Goal: Information Seeking & Learning: Find specific fact

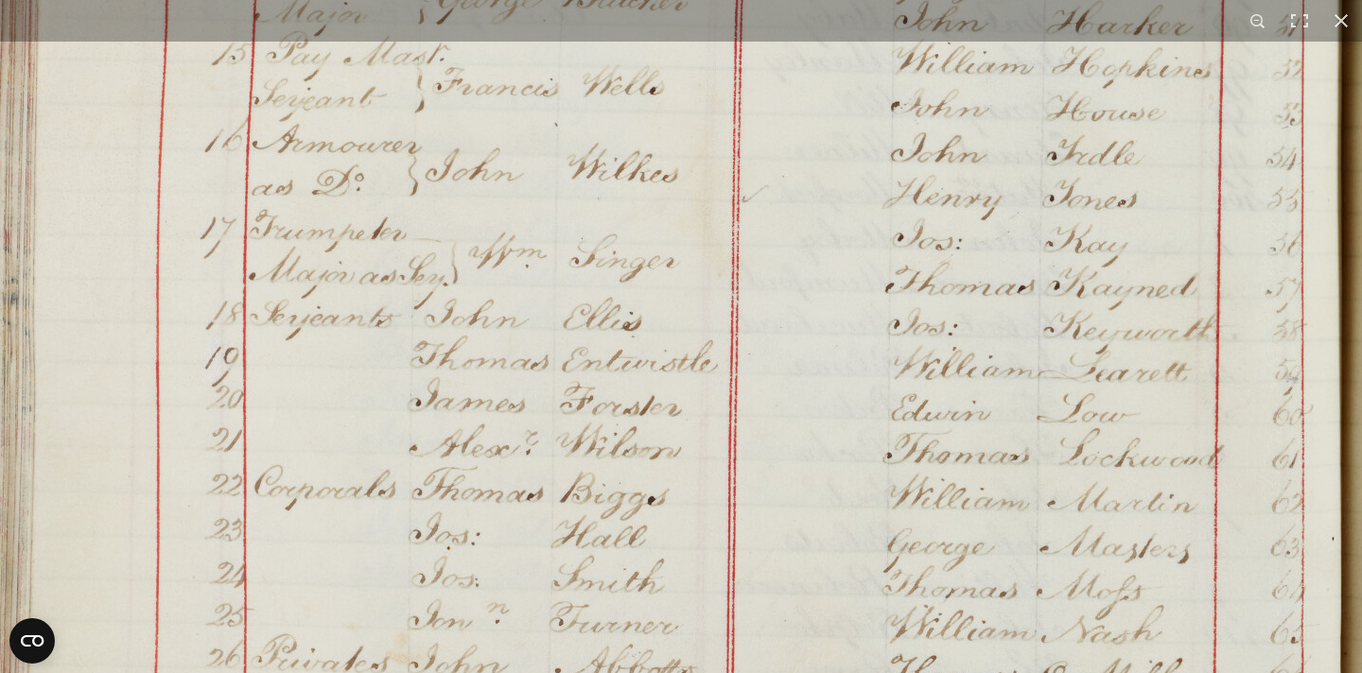
scroll to position [1358, 0]
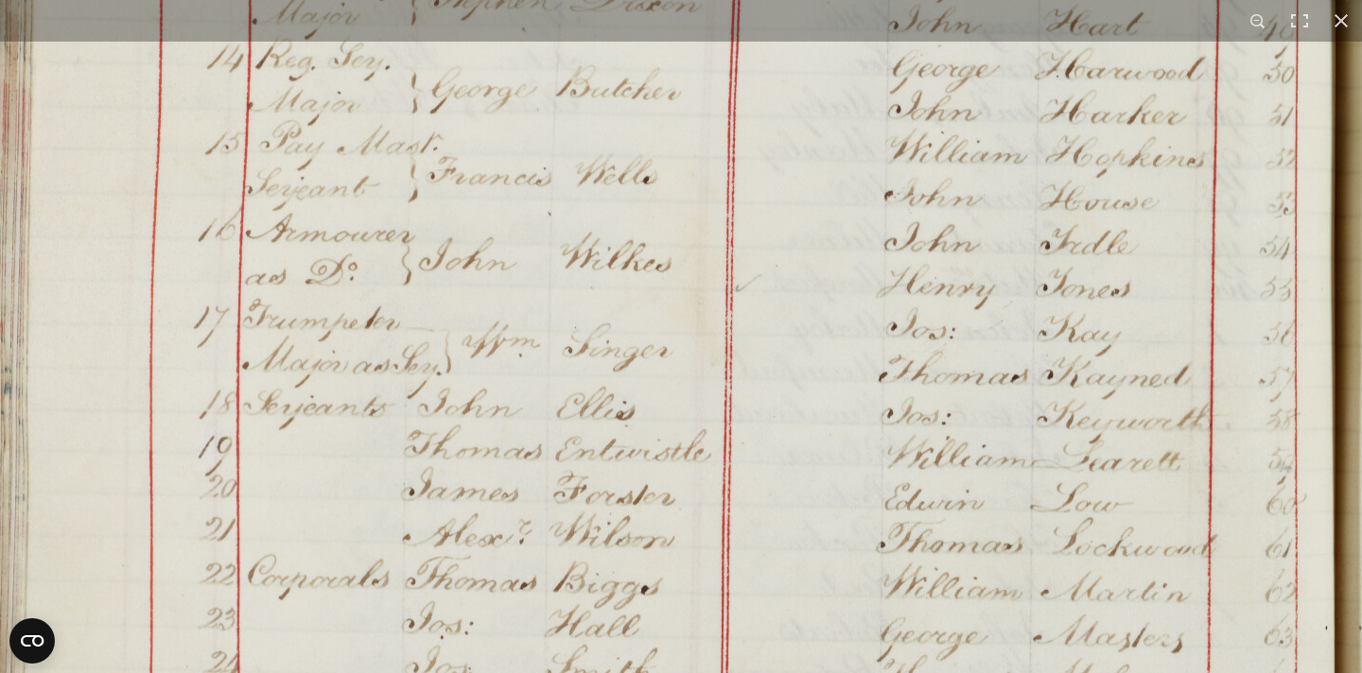
click at [1019, 457] on img at bounding box center [651, 169] width 1435 height 2043
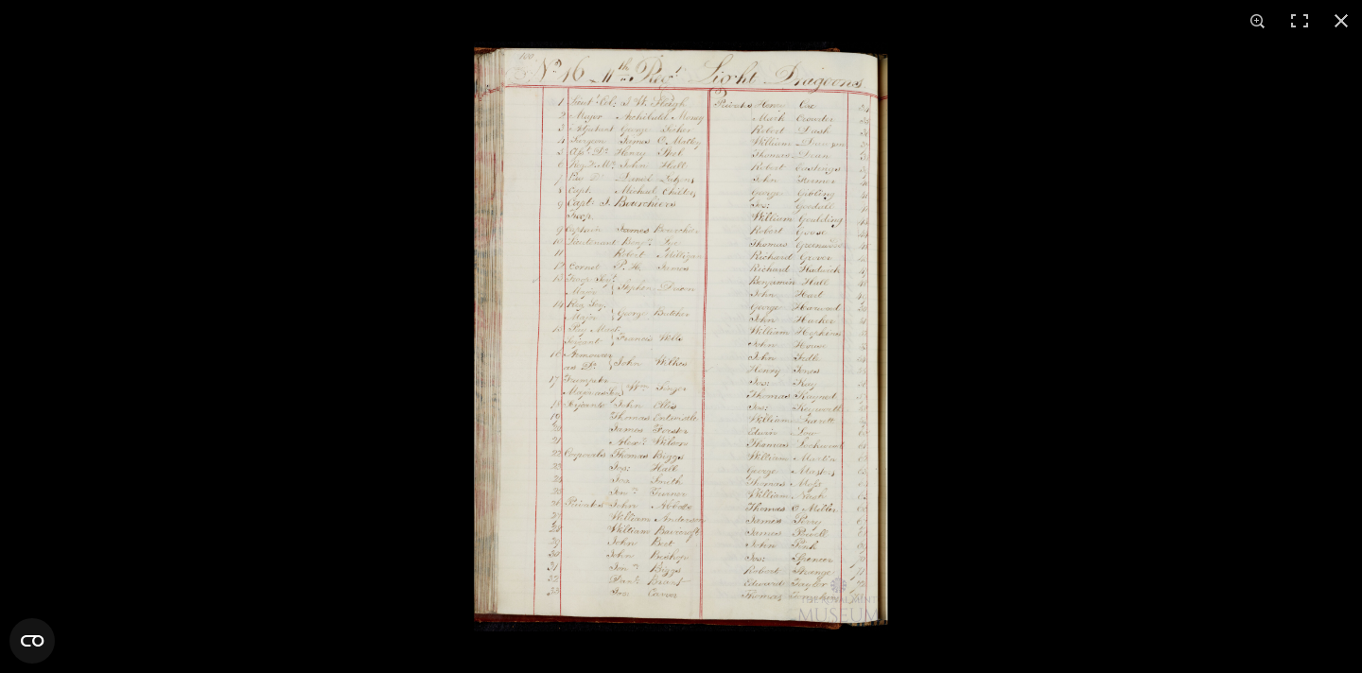
click at [822, 291] on img at bounding box center [681, 337] width 414 height 590
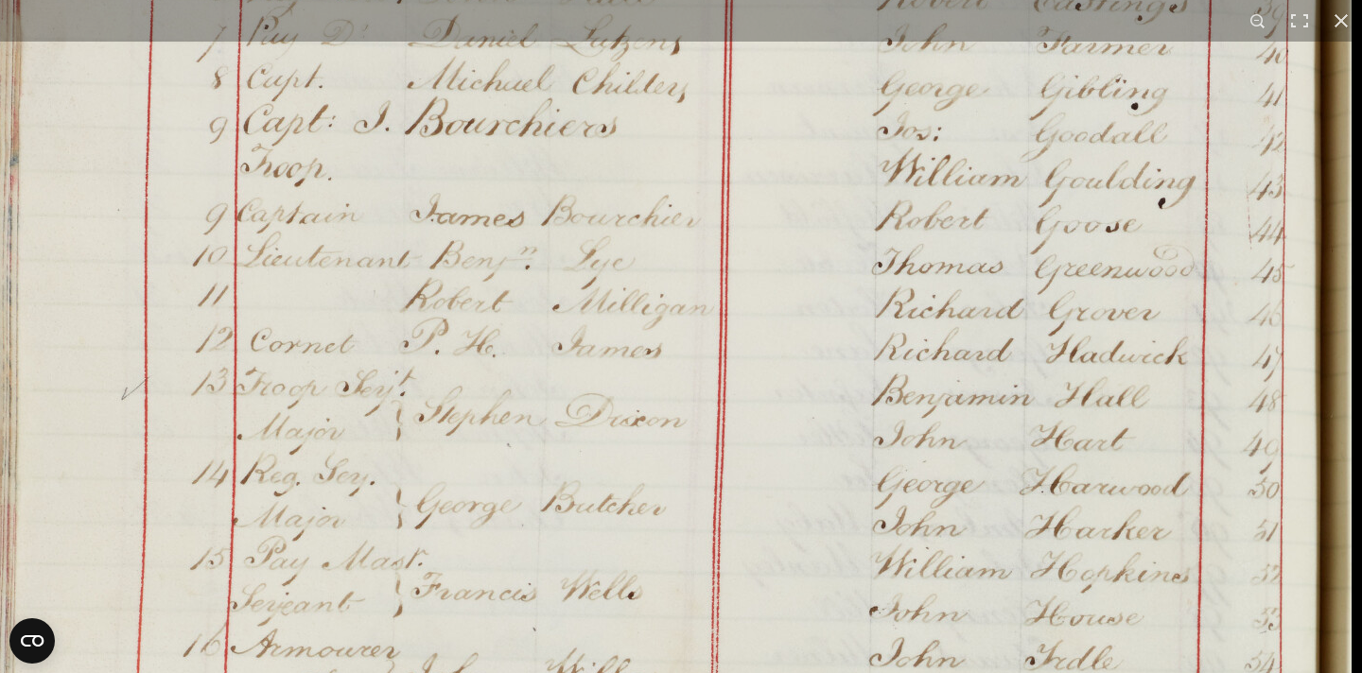
click at [925, 160] on img at bounding box center [636, 585] width 1435 height 2043
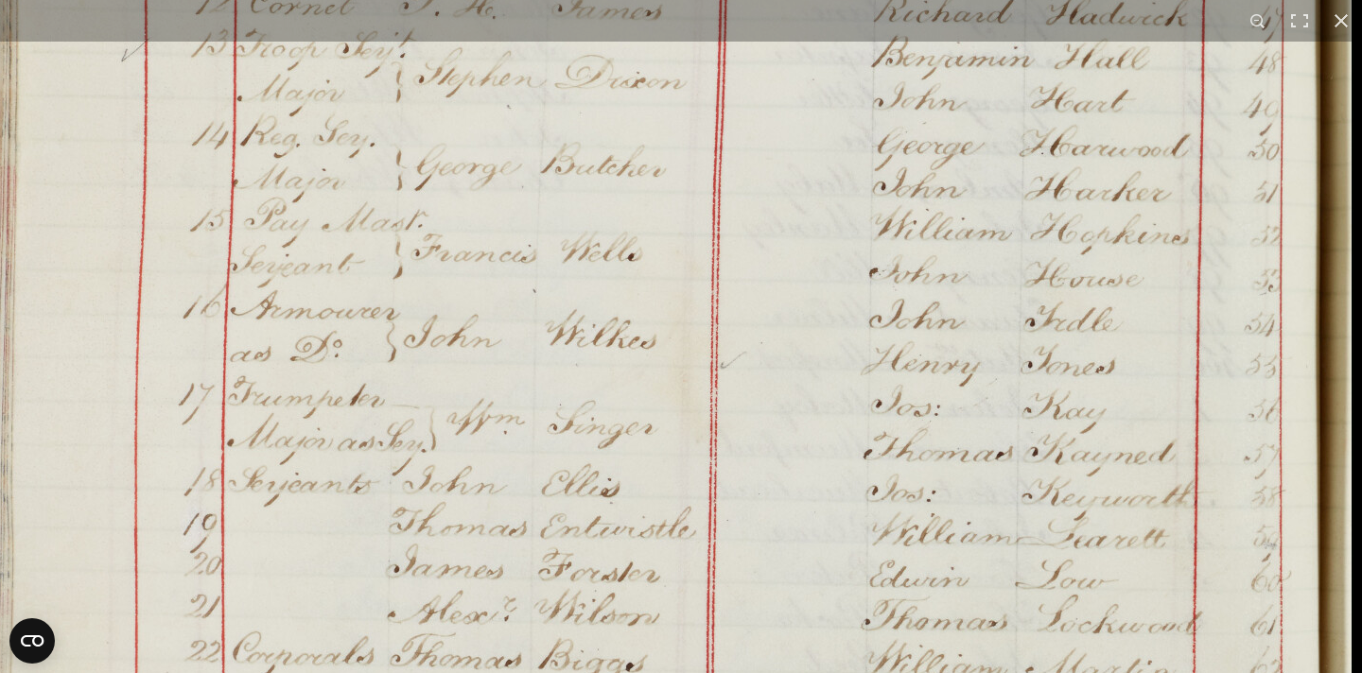
click at [1012, 120] on img at bounding box center [636, 246] width 1435 height 2043
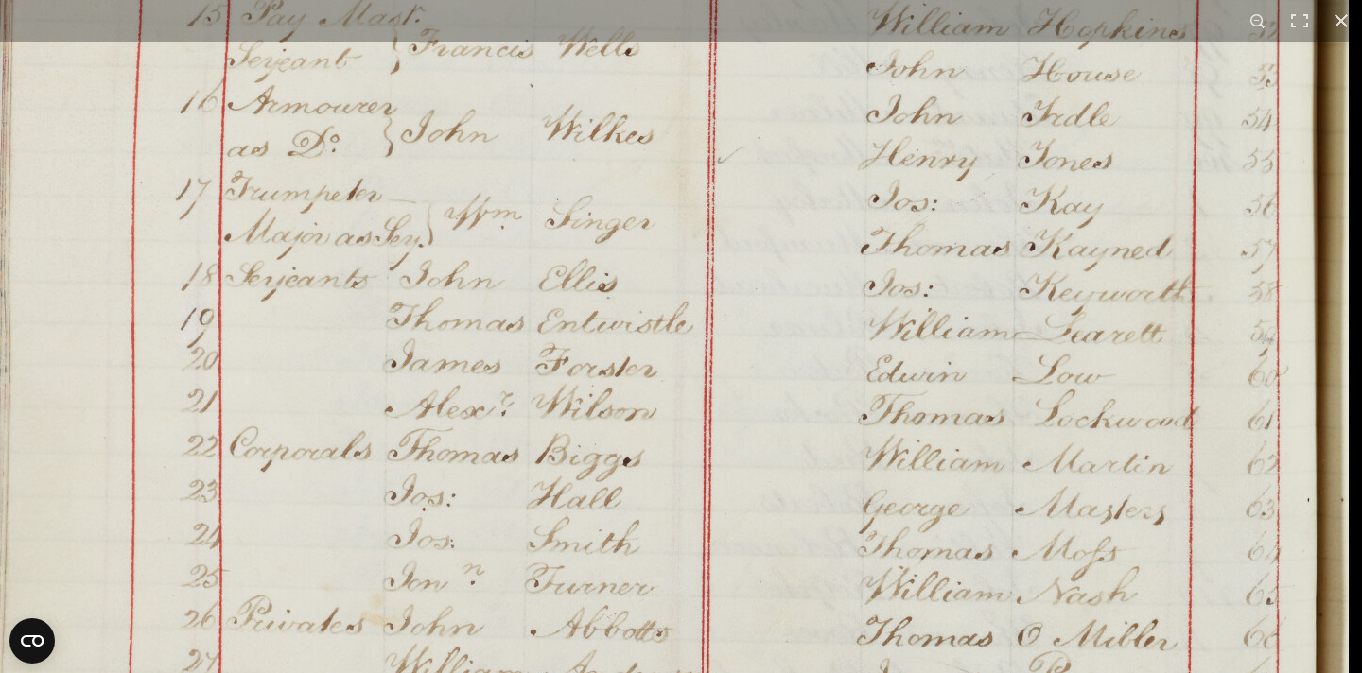
click at [983, 122] on img at bounding box center [633, 41] width 1435 height 2043
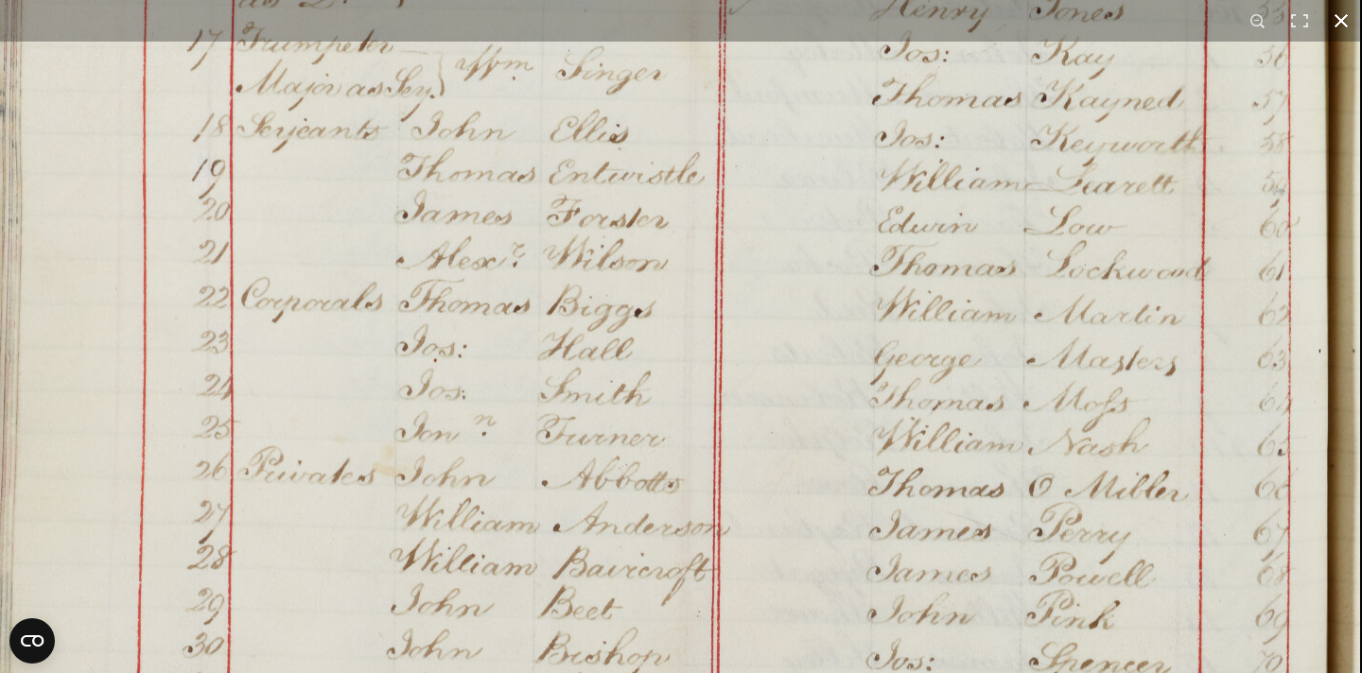
click at [1336, 21] on button at bounding box center [1341, 21] width 42 height 42
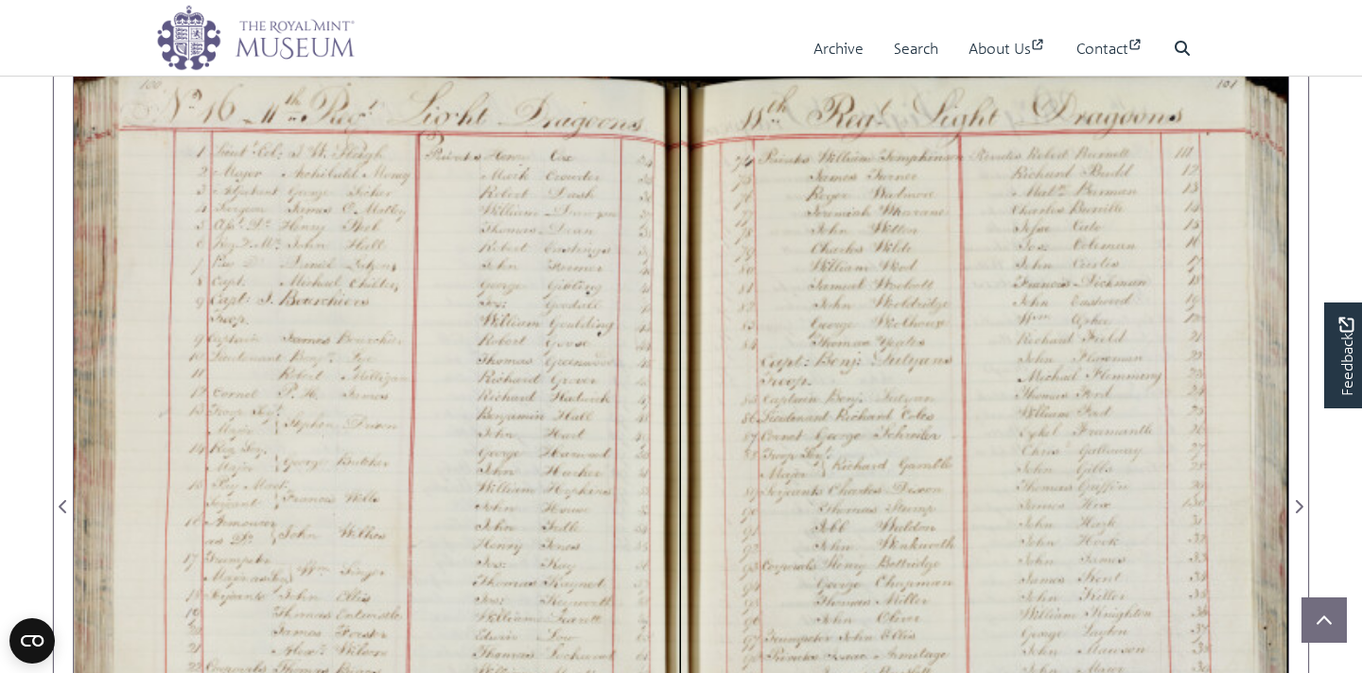
scroll to position [1127, 0]
click at [557, 487] on div at bounding box center [377, 493] width 607 height 865
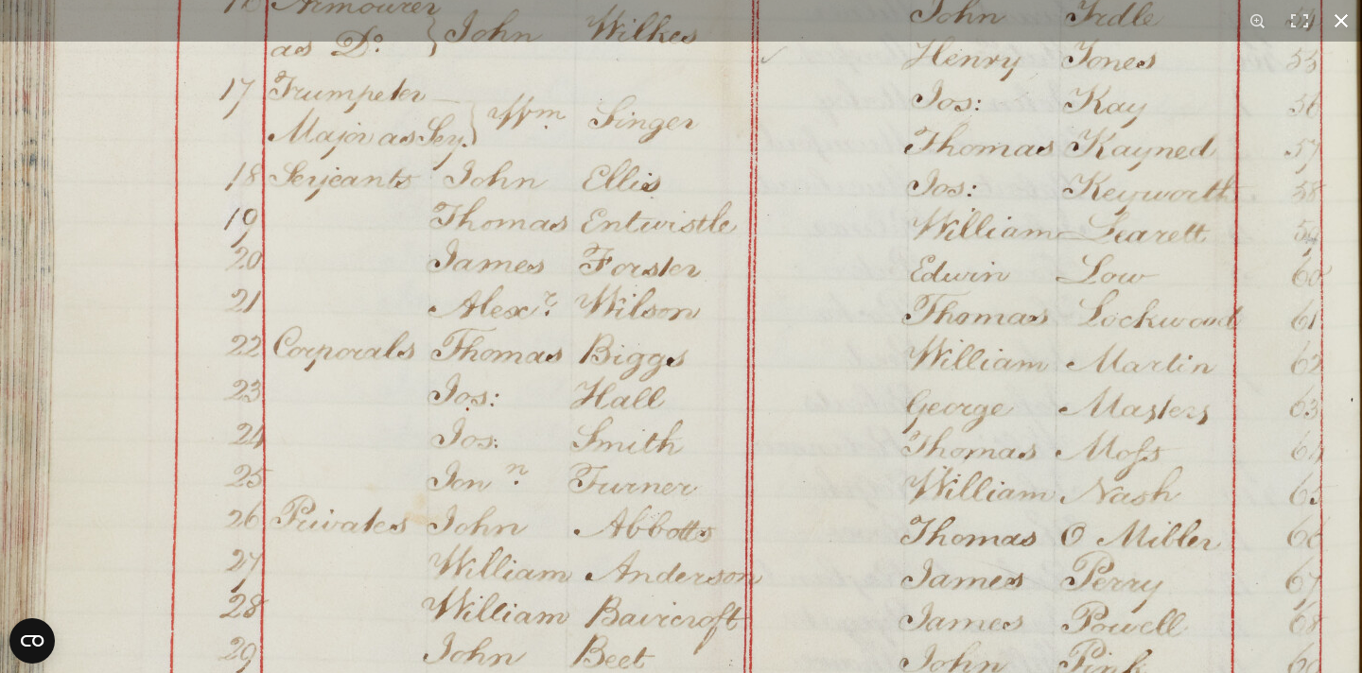
click at [1342, 17] on button at bounding box center [1341, 21] width 42 height 42
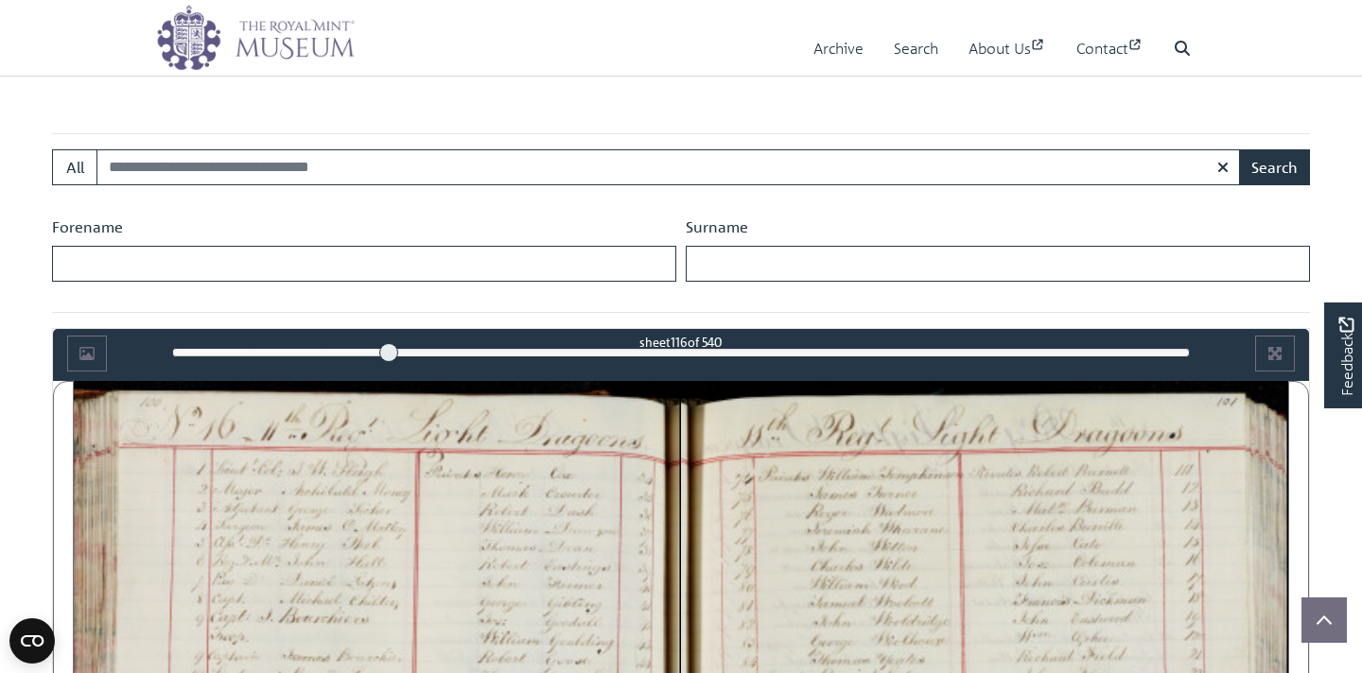
scroll to position [809, 0]
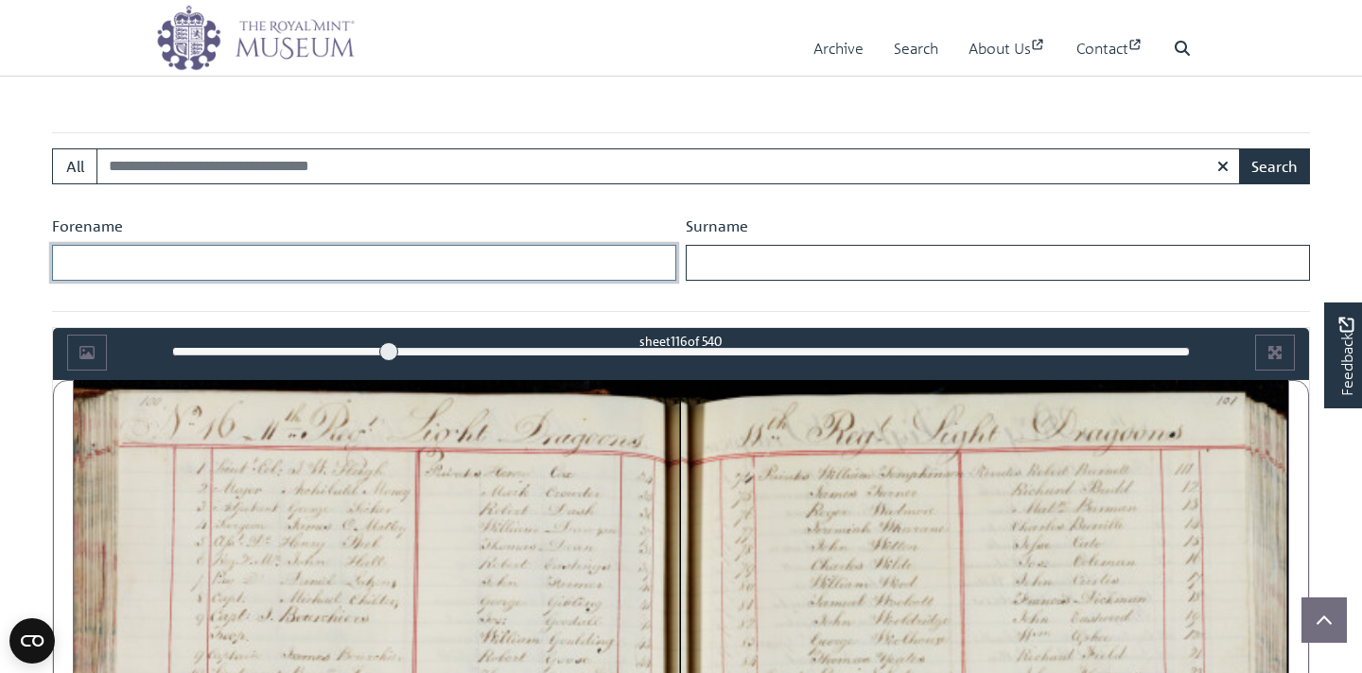
click at [367, 266] on input "Forename" at bounding box center [364, 263] width 624 height 36
type input "*******"
click at [834, 264] on input "Surname" at bounding box center [998, 263] width 624 height 36
type input "****"
click at [1274, 166] on button "Search" at bounding box center [1274, 166] width 71 height 36
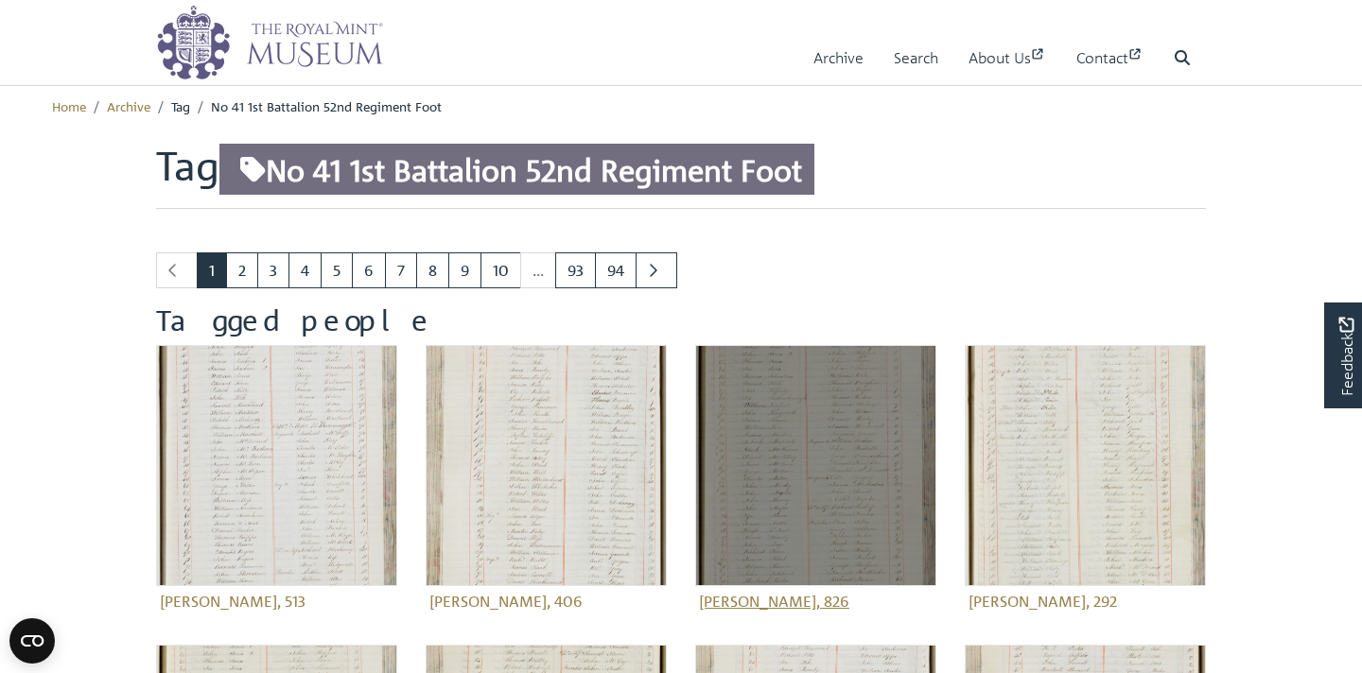
click at [808, 469] on img at bounding box center [815, 465] width 241 height 241
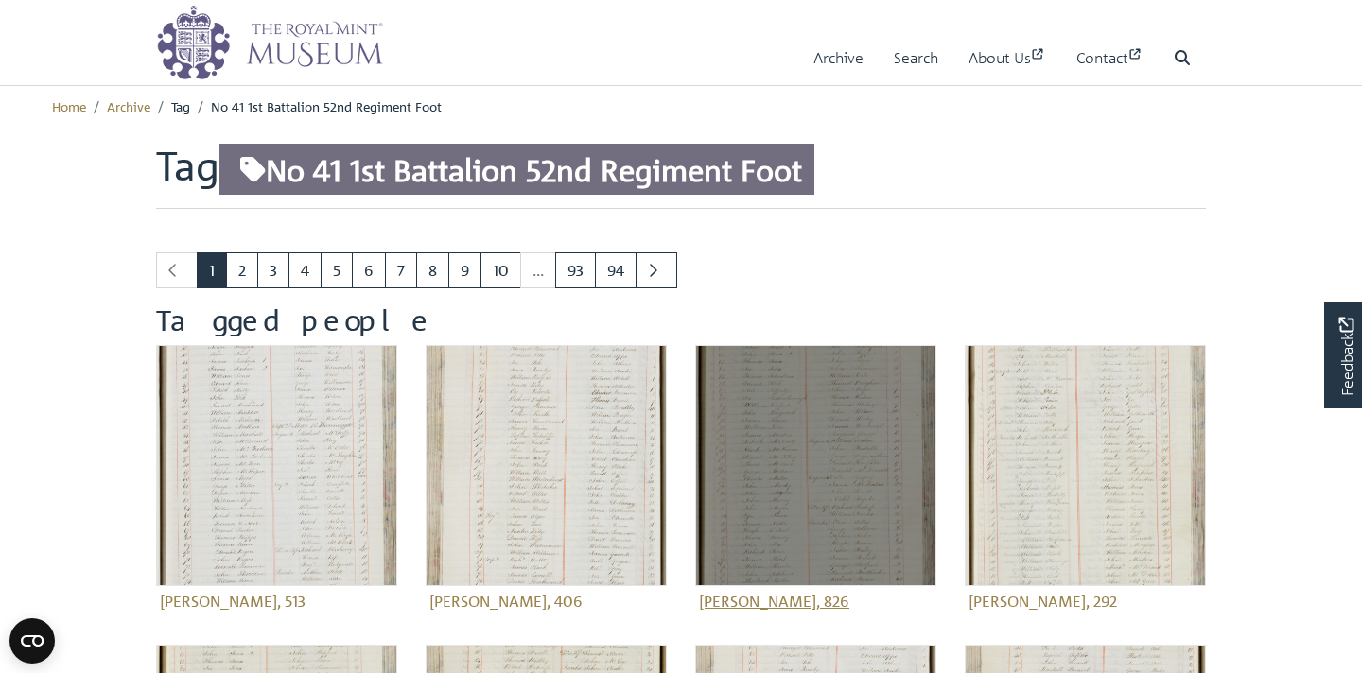
click at [808, 469] on img at bounding box center [815, 465] width 241 height 241
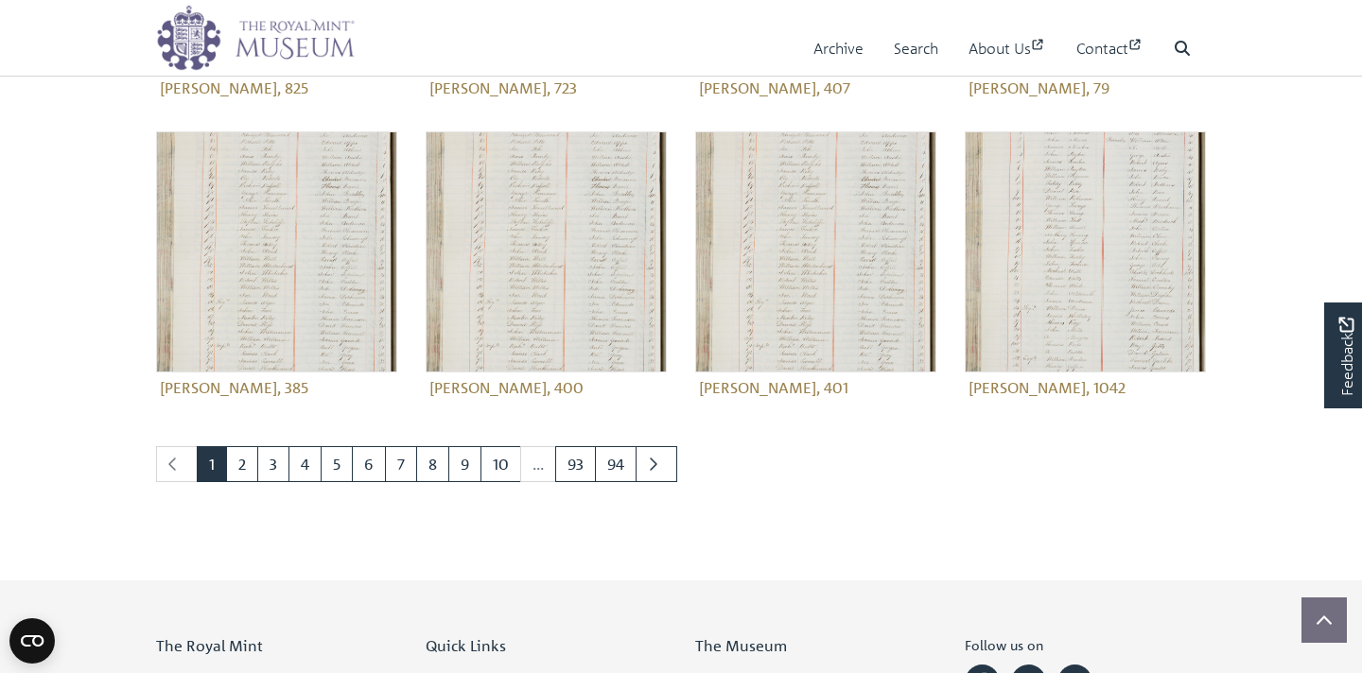
scroll to position [778, 0]
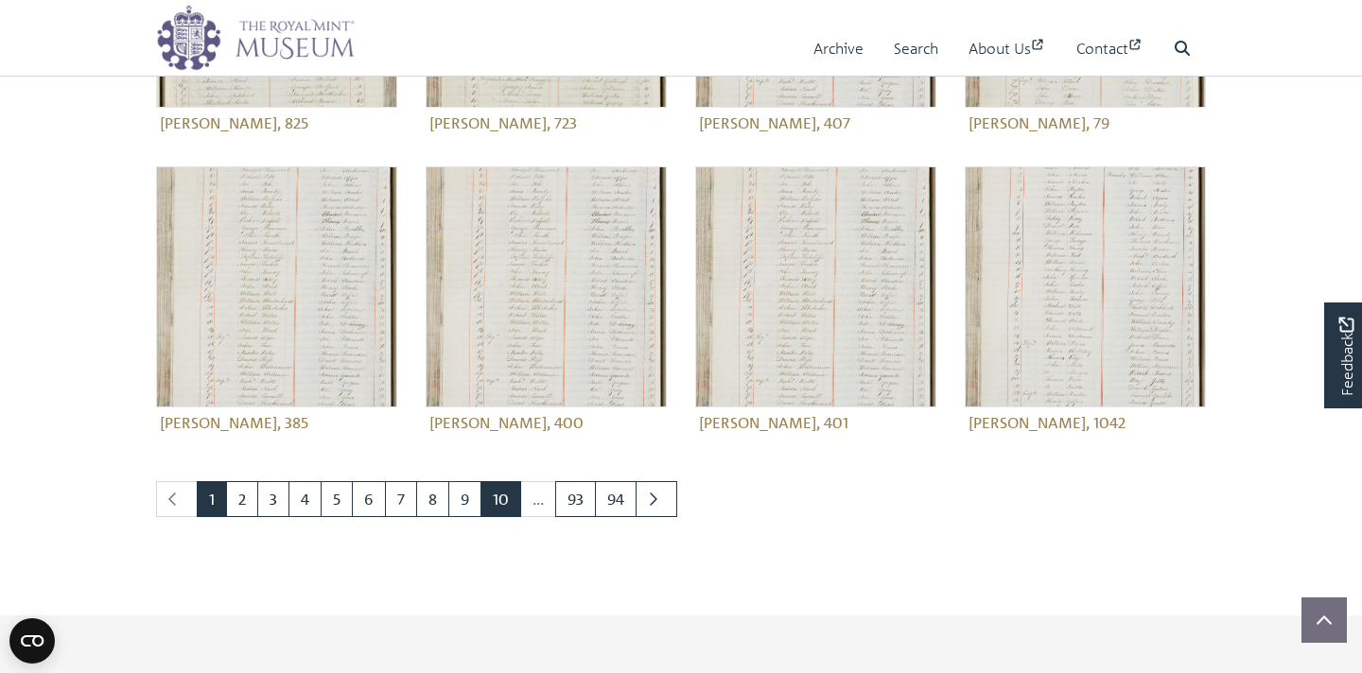
click at [507, 501] on link "10" at bounding box center [500, 499] width 41 height 36
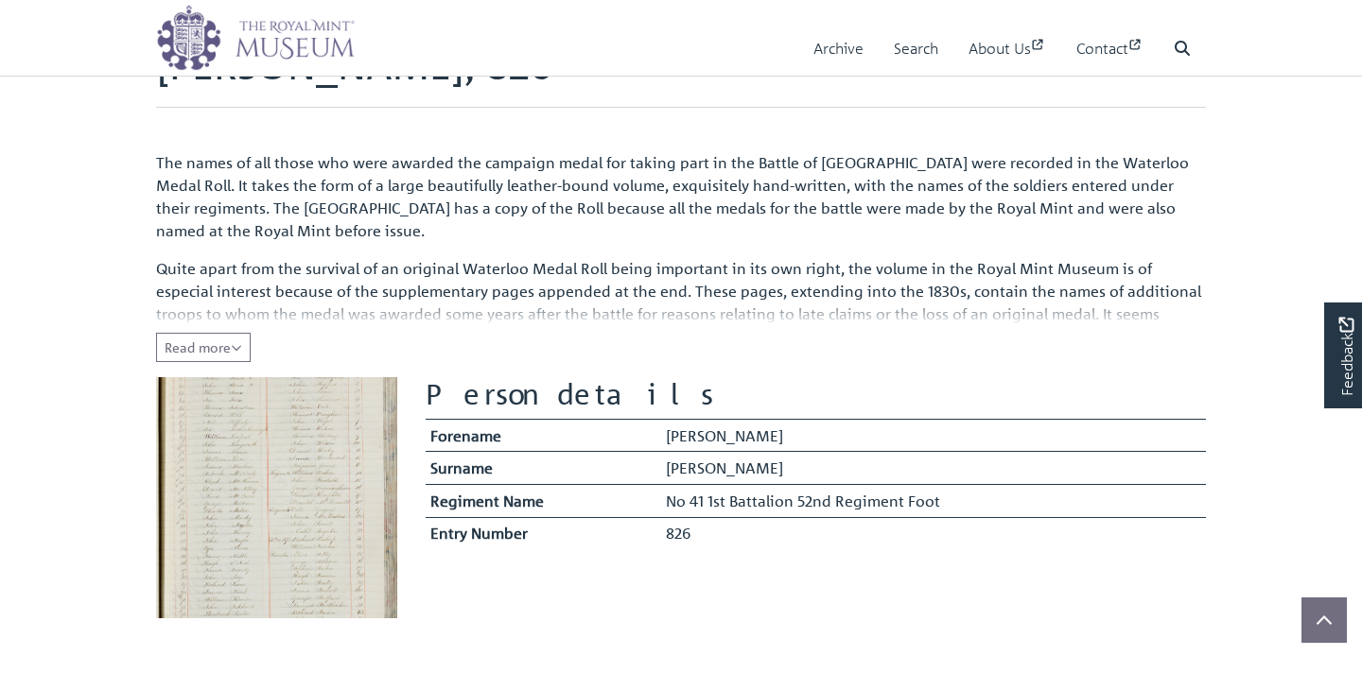
scroll to position [145, 0]
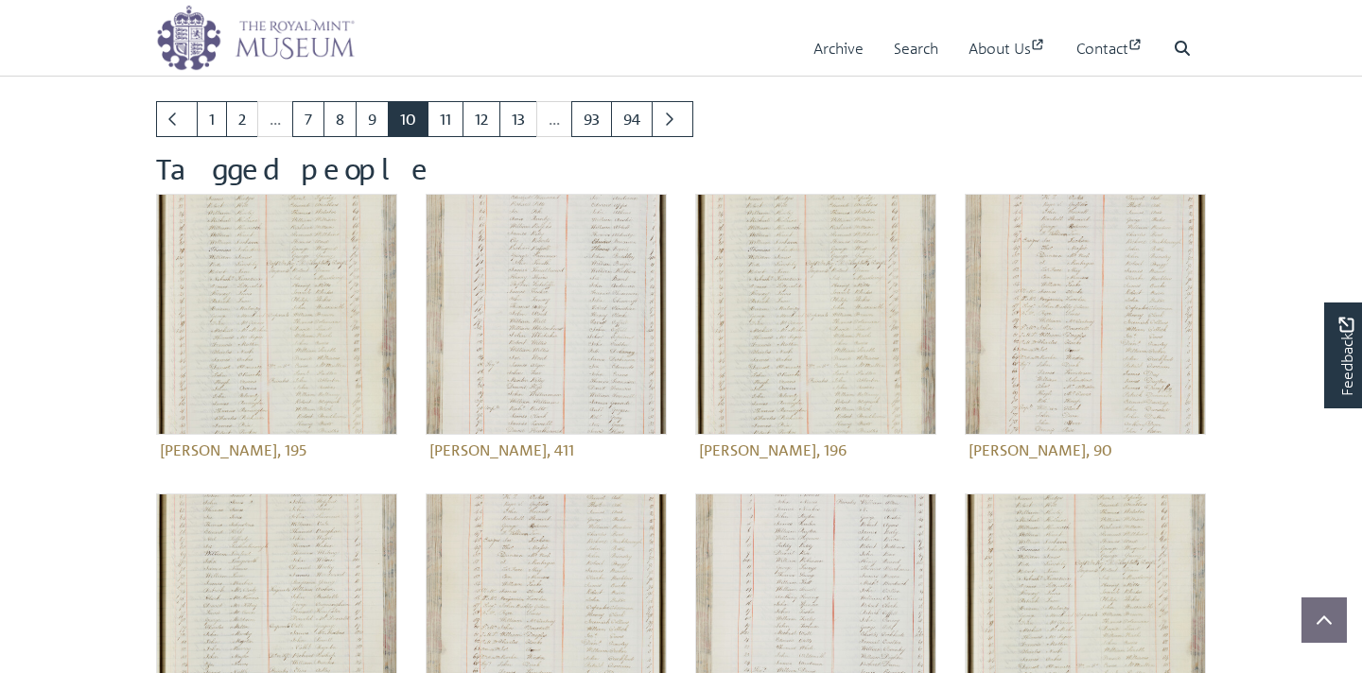
scroll to position [515, 0]
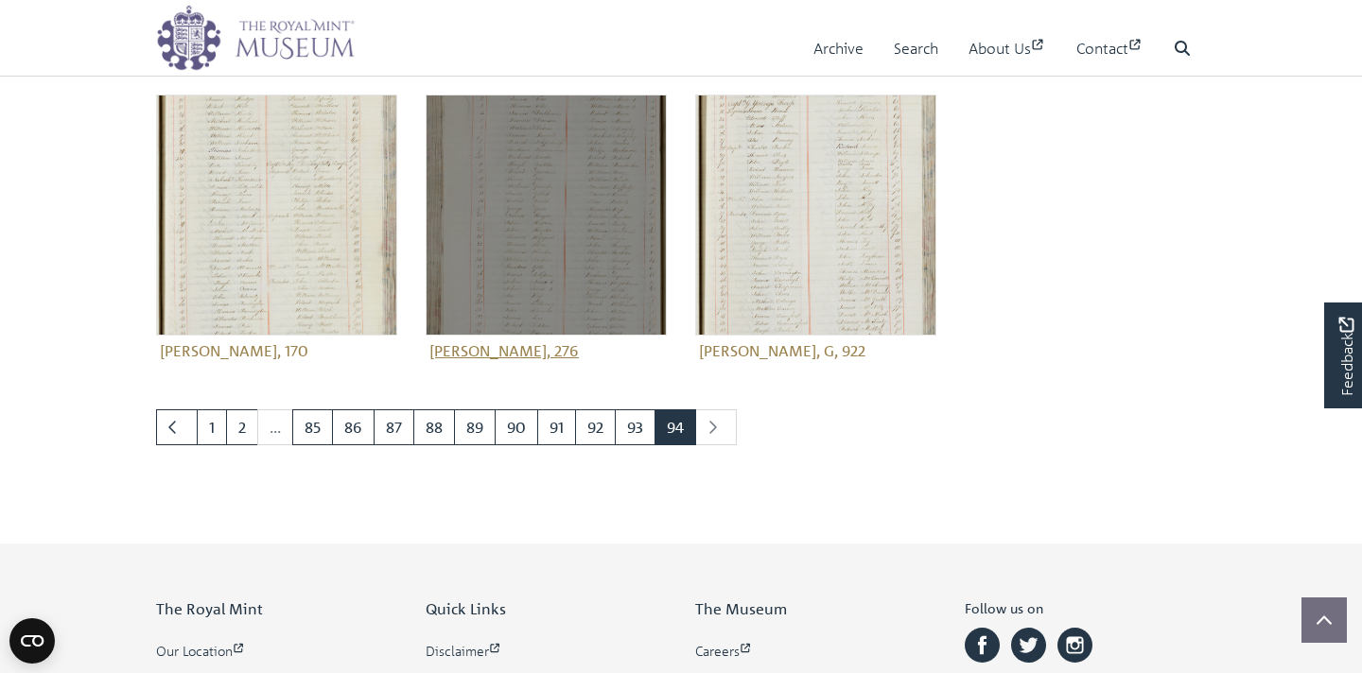
scroll to position [859, 0]
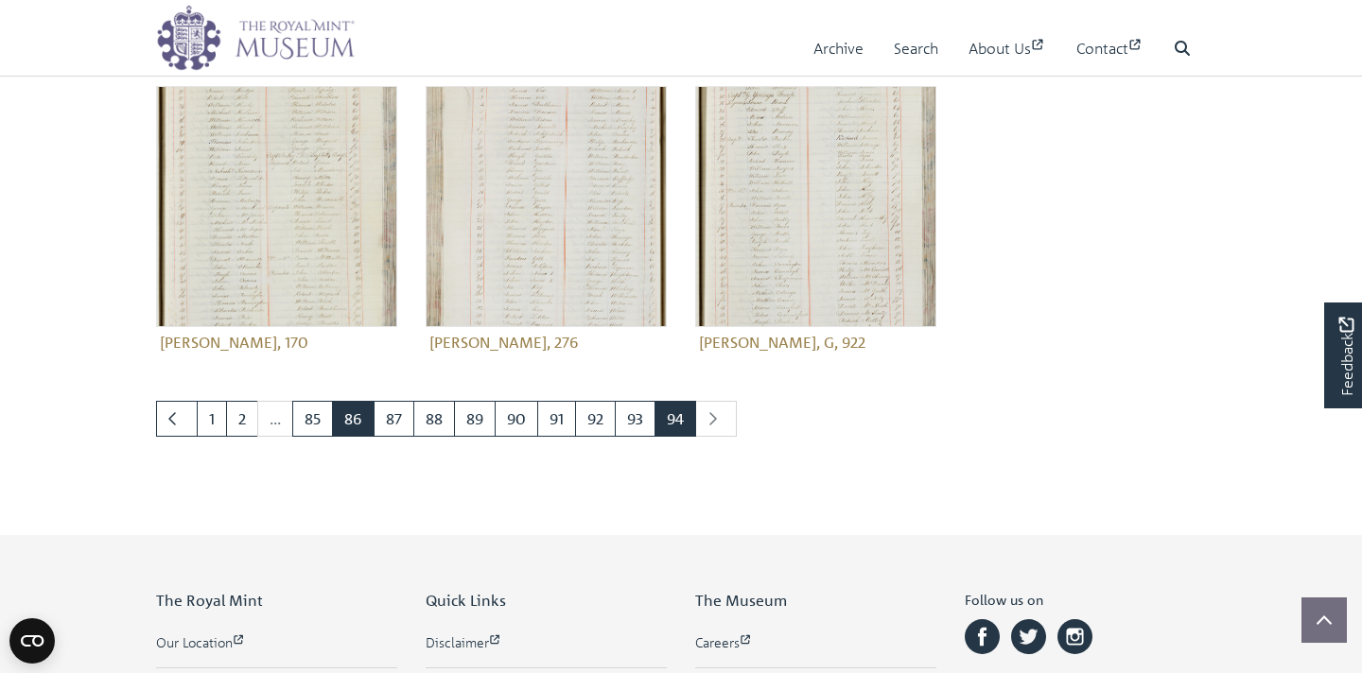
click at [358, 423] on link "86" at bounding box center [353, 419] width 43 height 36
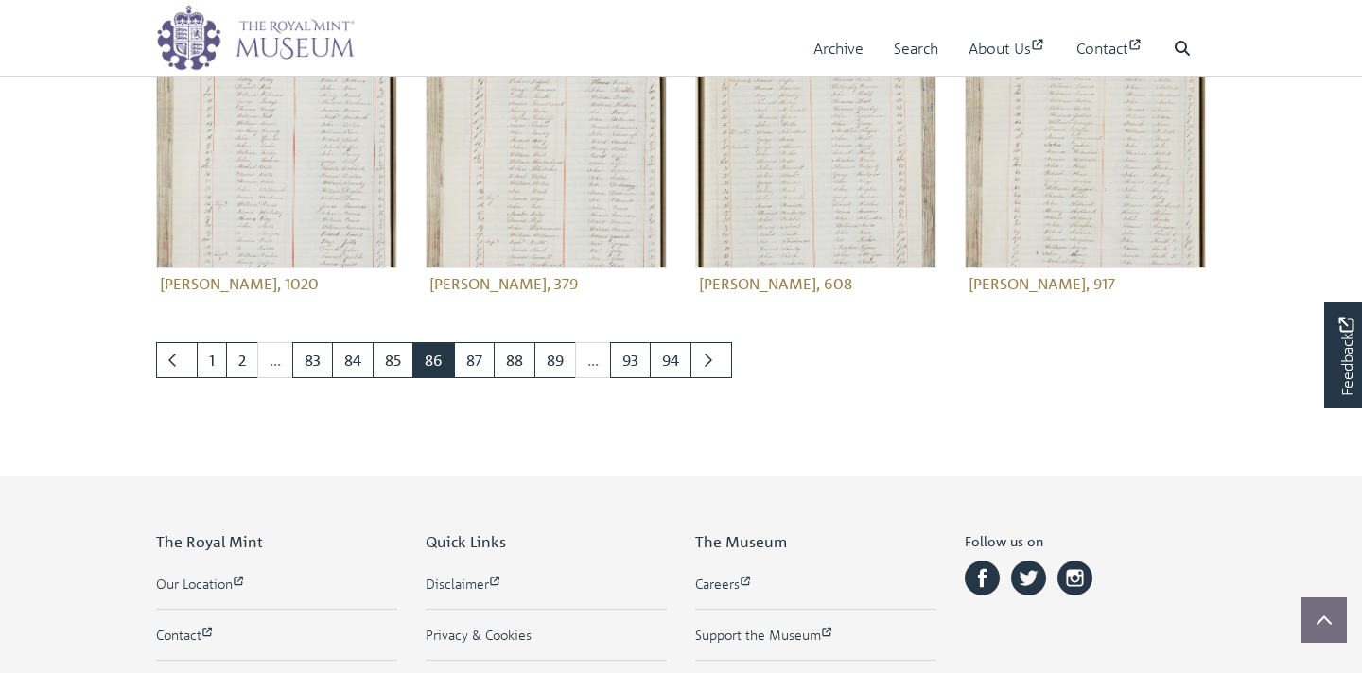
scroll to position [968, 0]
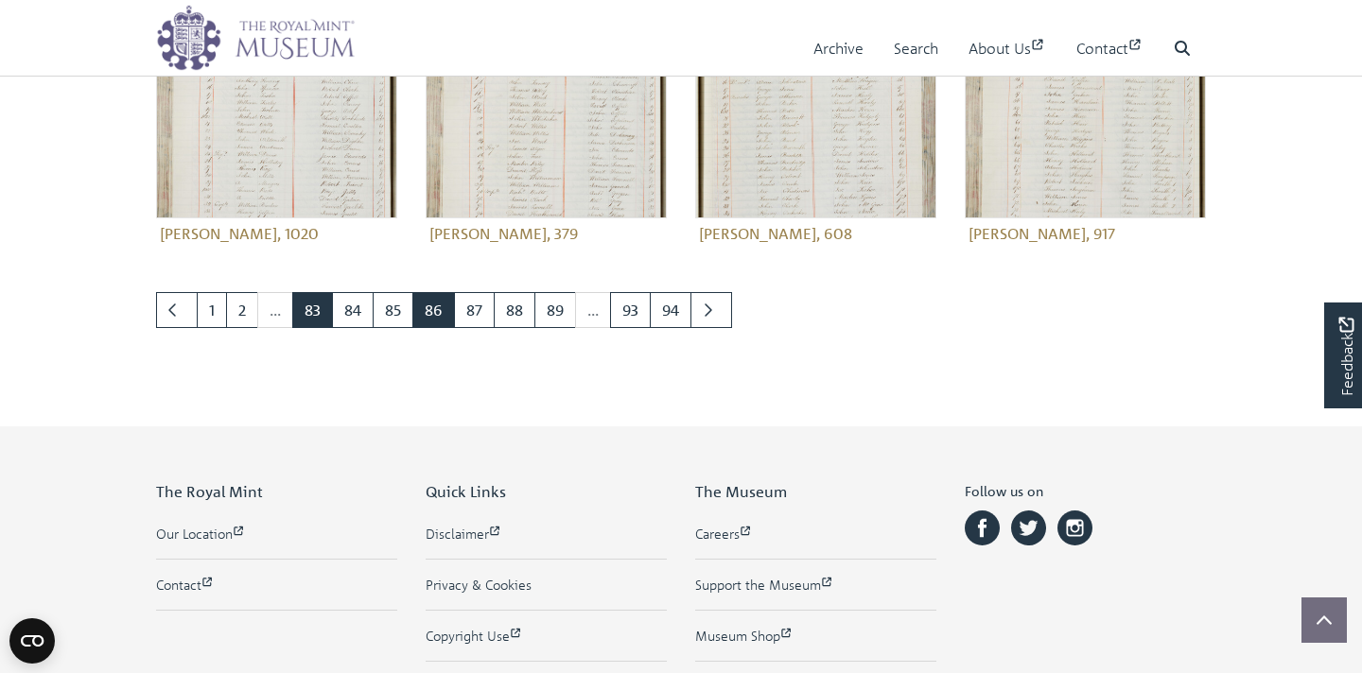
click at [306, 322] on link "83" at bounding box center [312, 310] width 41 height 36
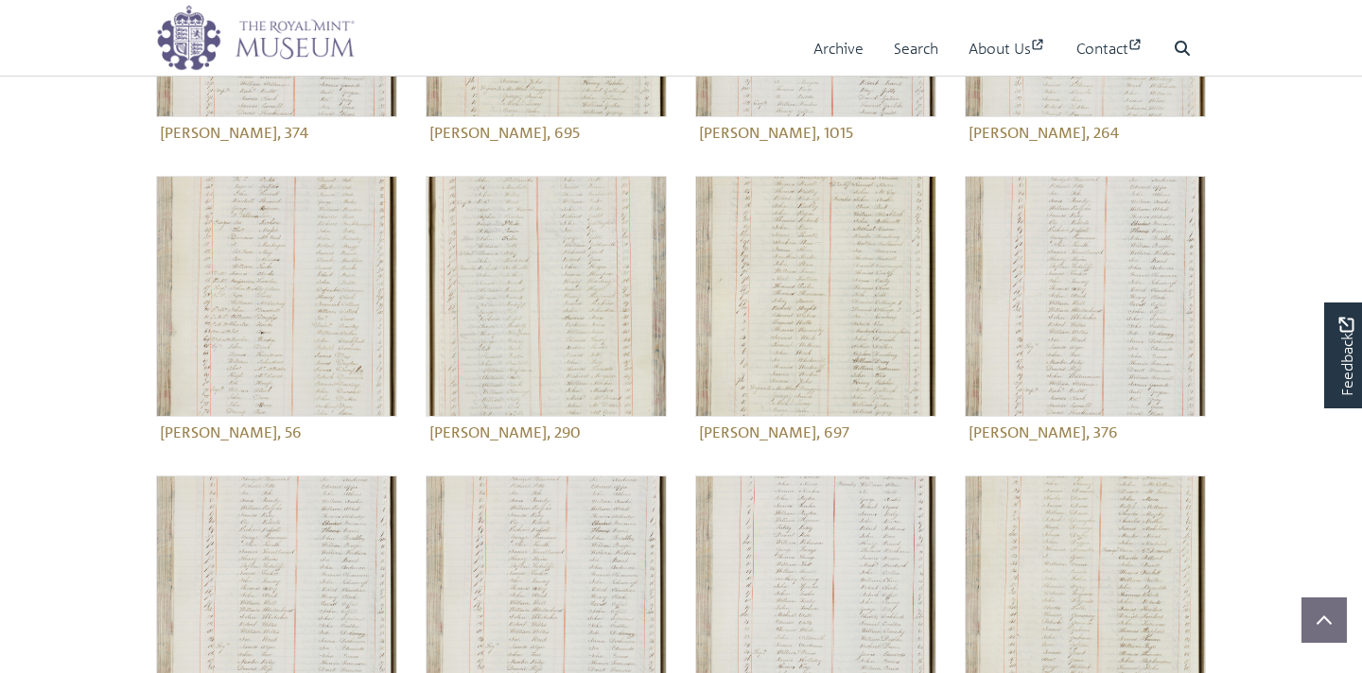
scroll to position [702, 0]
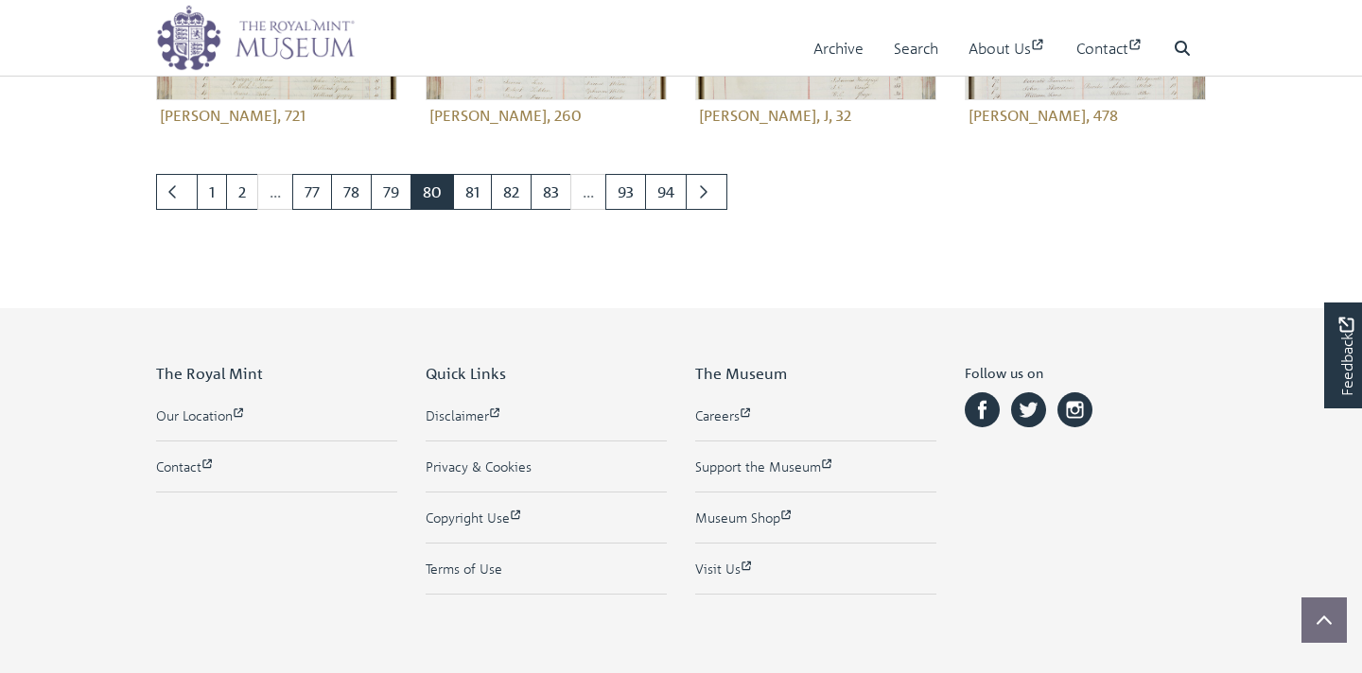
scroll to position [1041, 0]
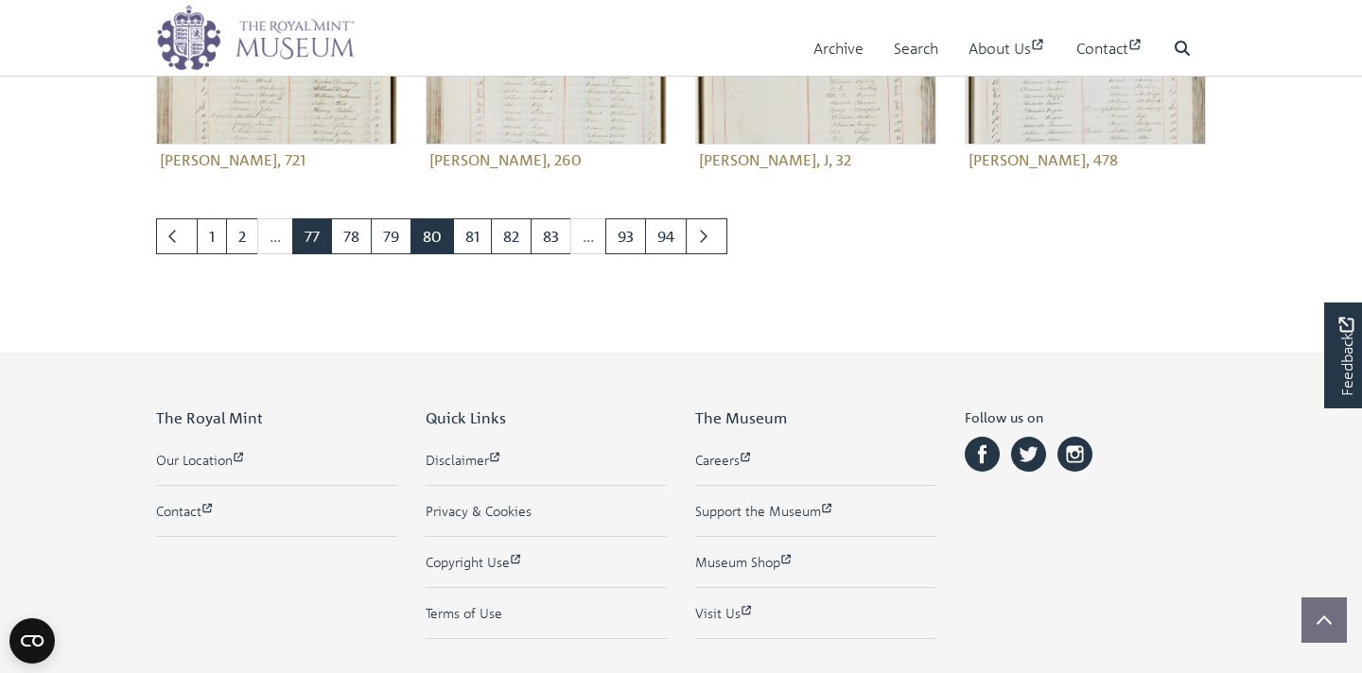
click at [309, 236] on link "77" at bounding box center [312, 236] width 40 height 36
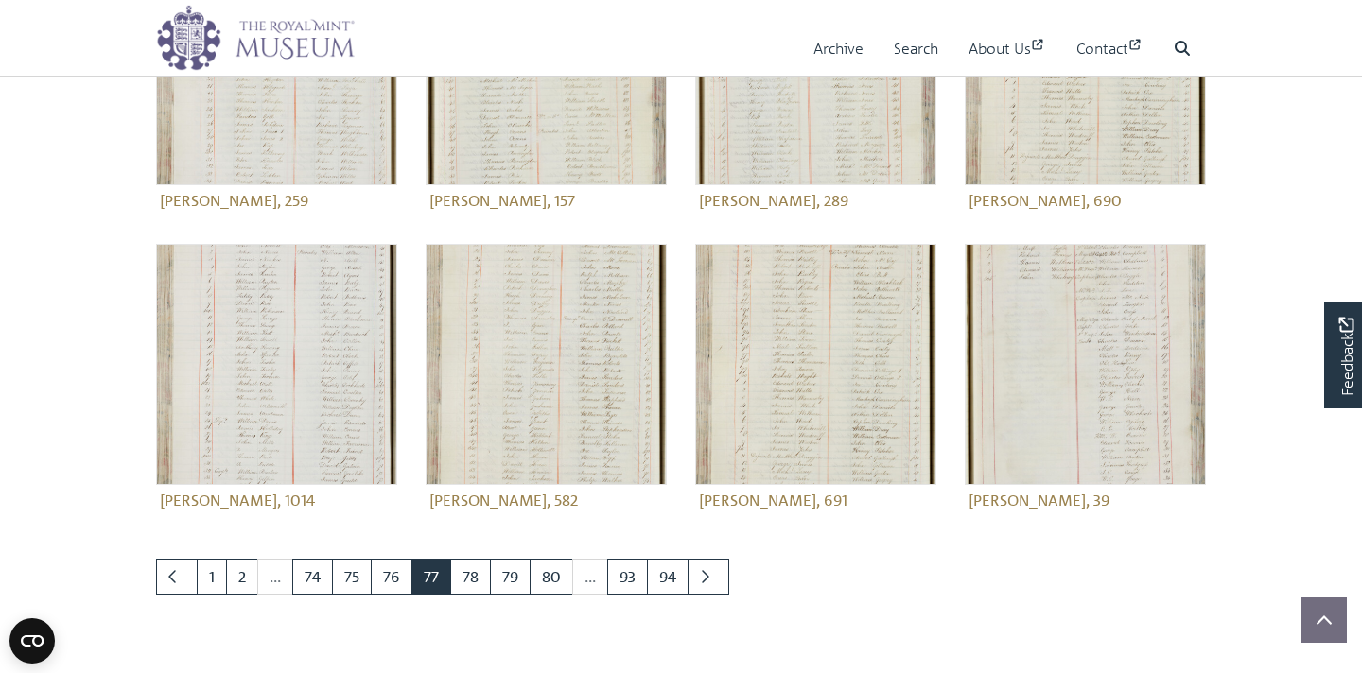
scroll to position [741, 0]
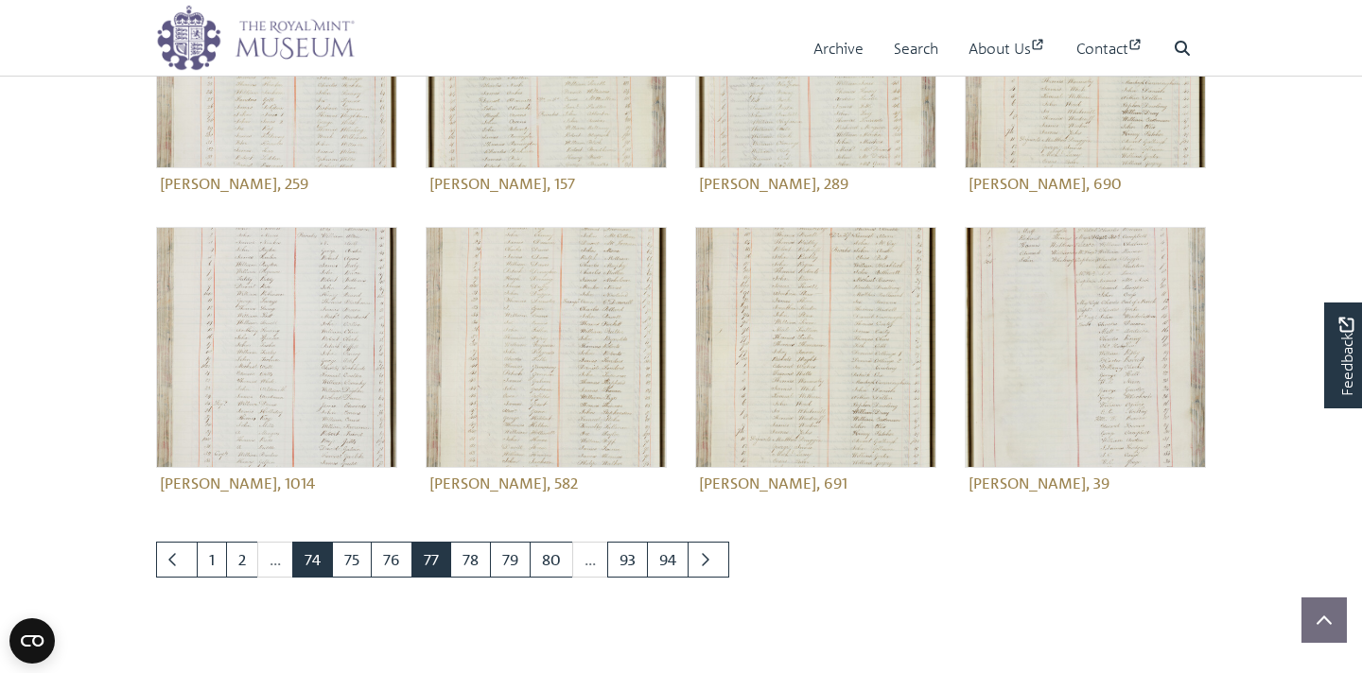
click at [308, 542] on link "74" at bounding box center [312, 560] width 41 height 36
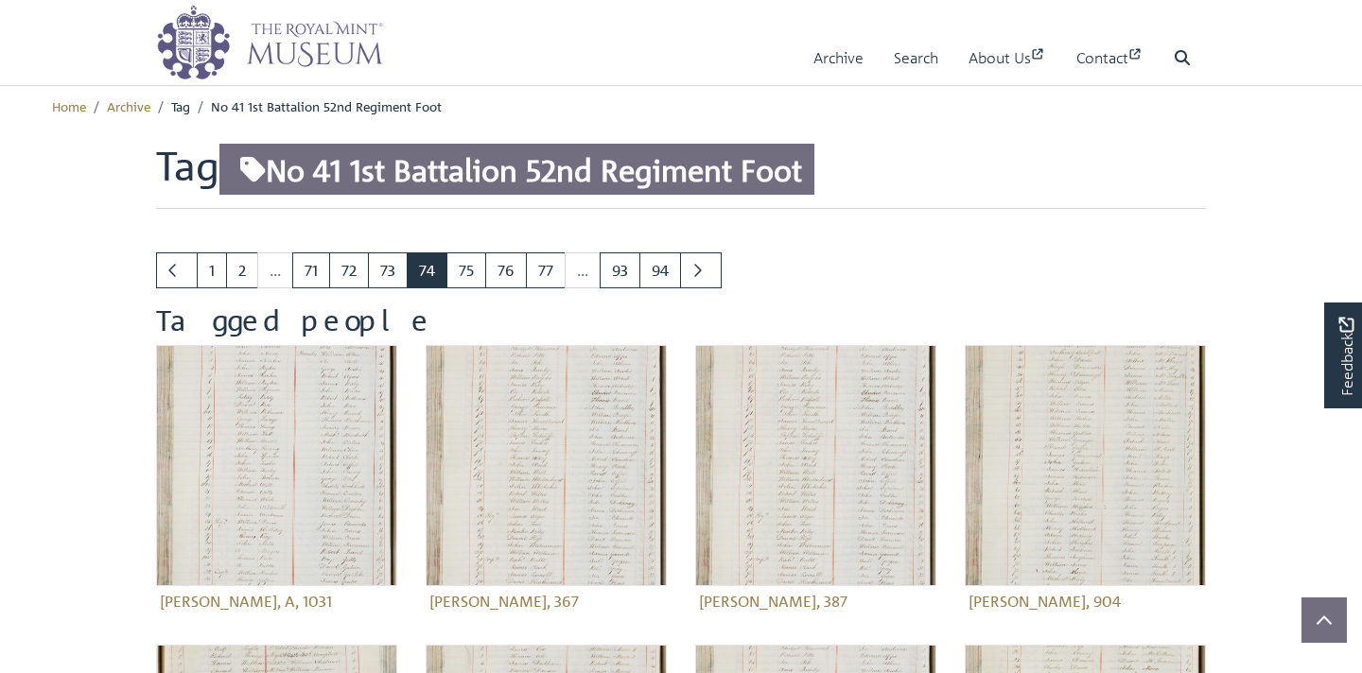
scroll to position [38, 0]
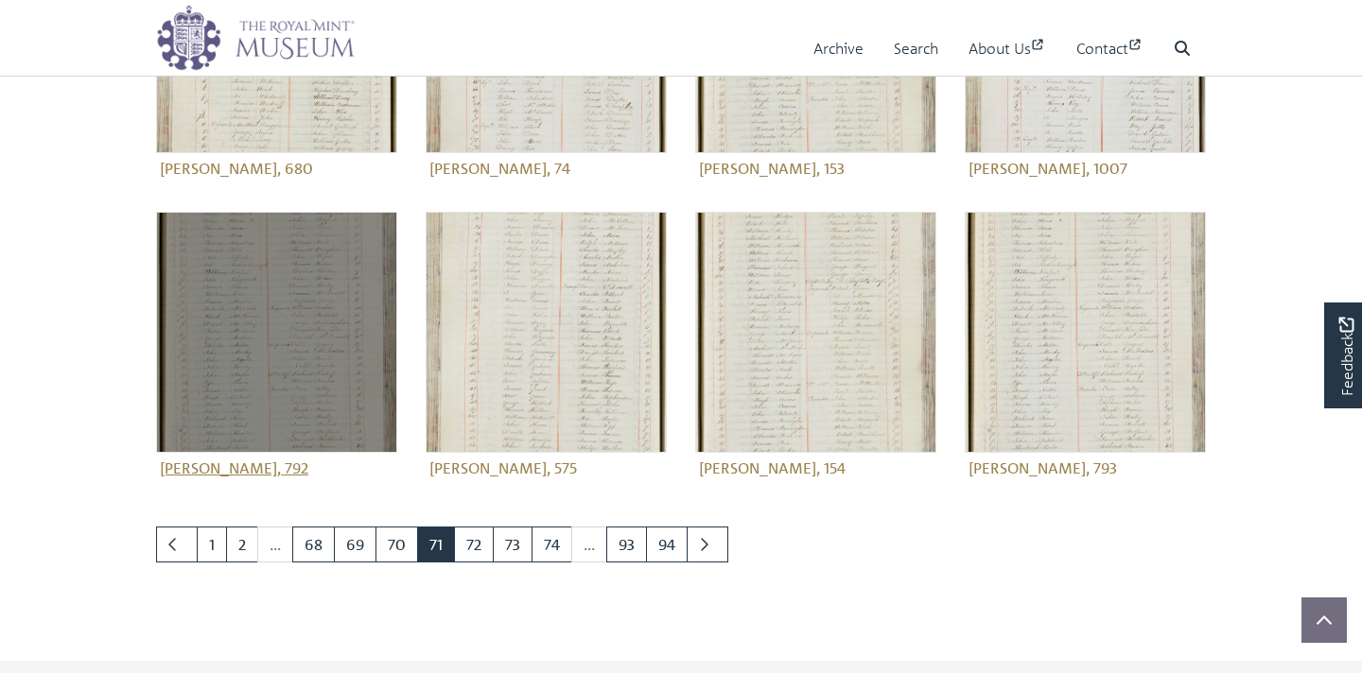
scroll to position [735, 0]
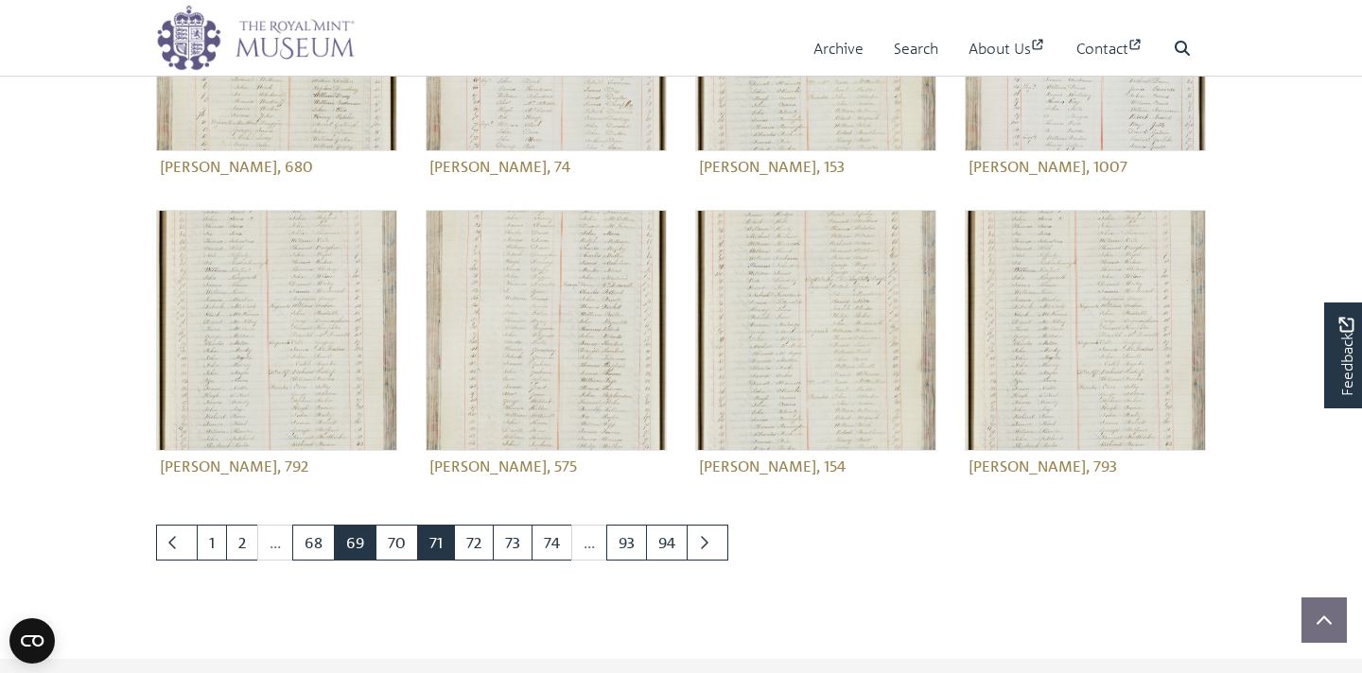
click at [360, 543] on link "69" at bounding box center [355, 543] width 43 height 36
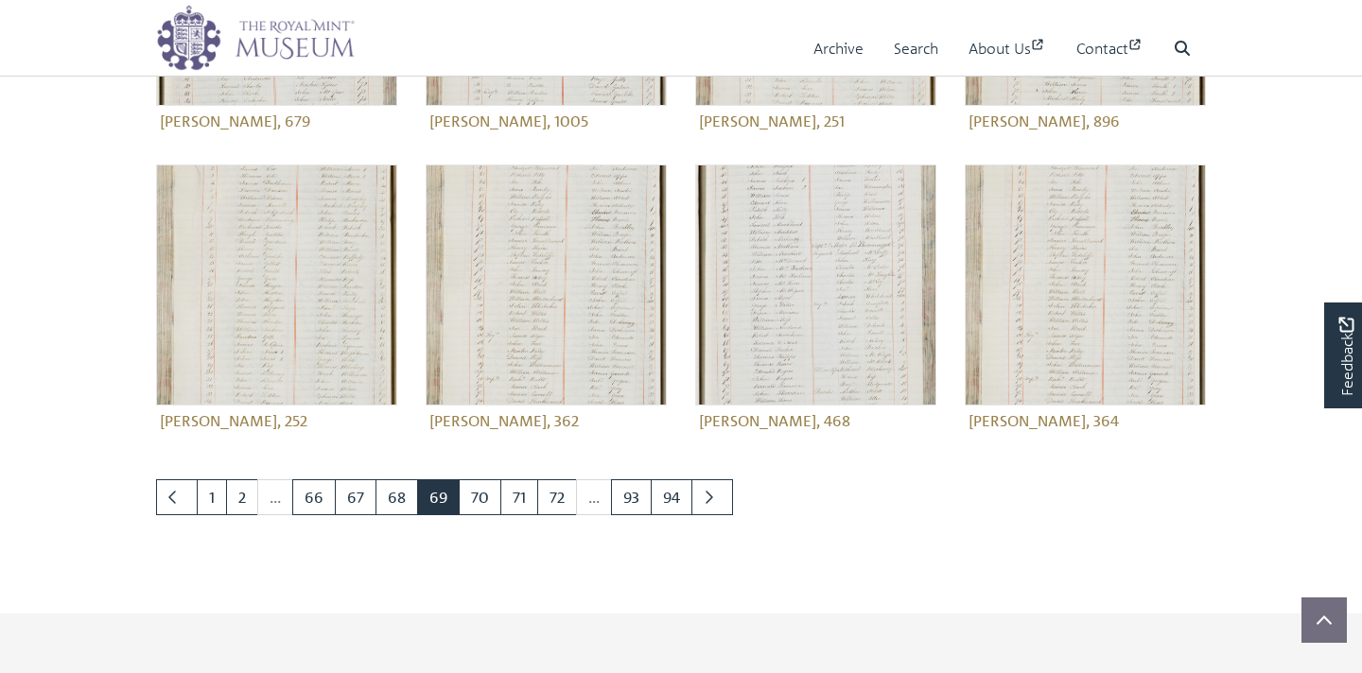
scroll to position [782, 0]
click at [349, 499] on link "67" at bounding box center [356, 496] width 42 height 36
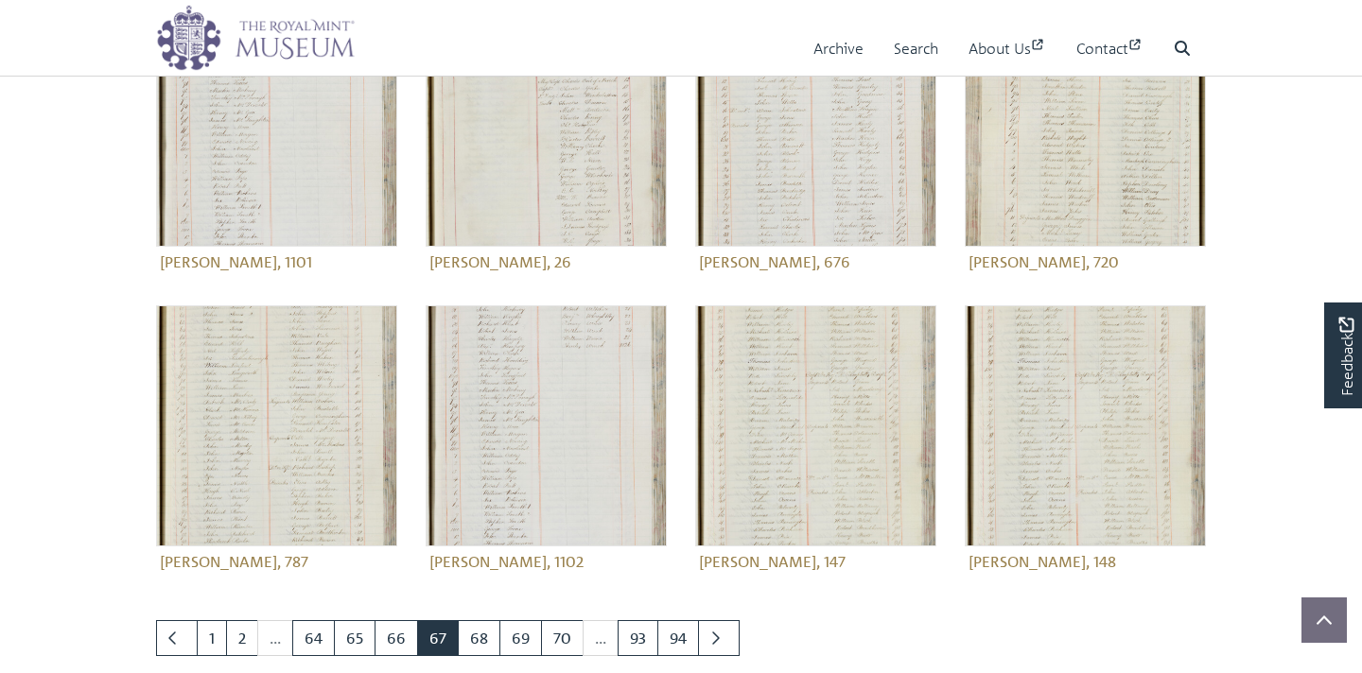
scroll to position [655, 0]
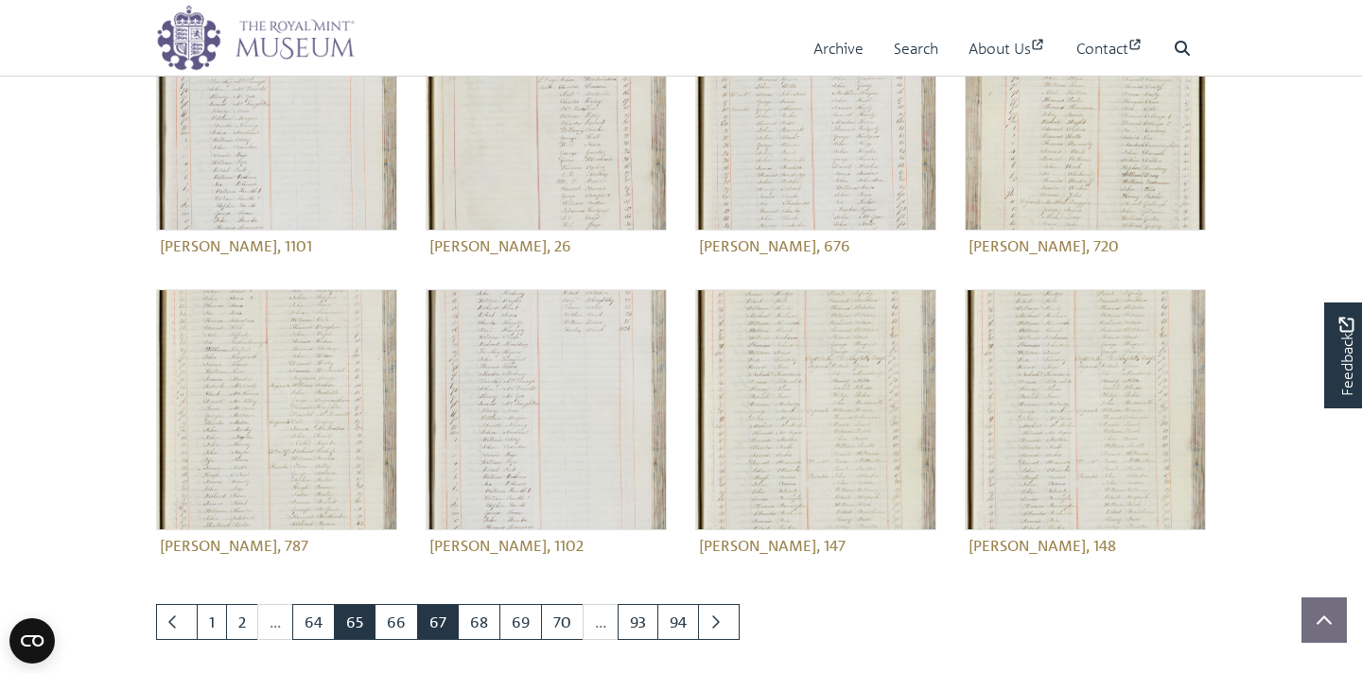
click at [353, 627] on link "65" at bounding box center [355, 622] width 42 height 36
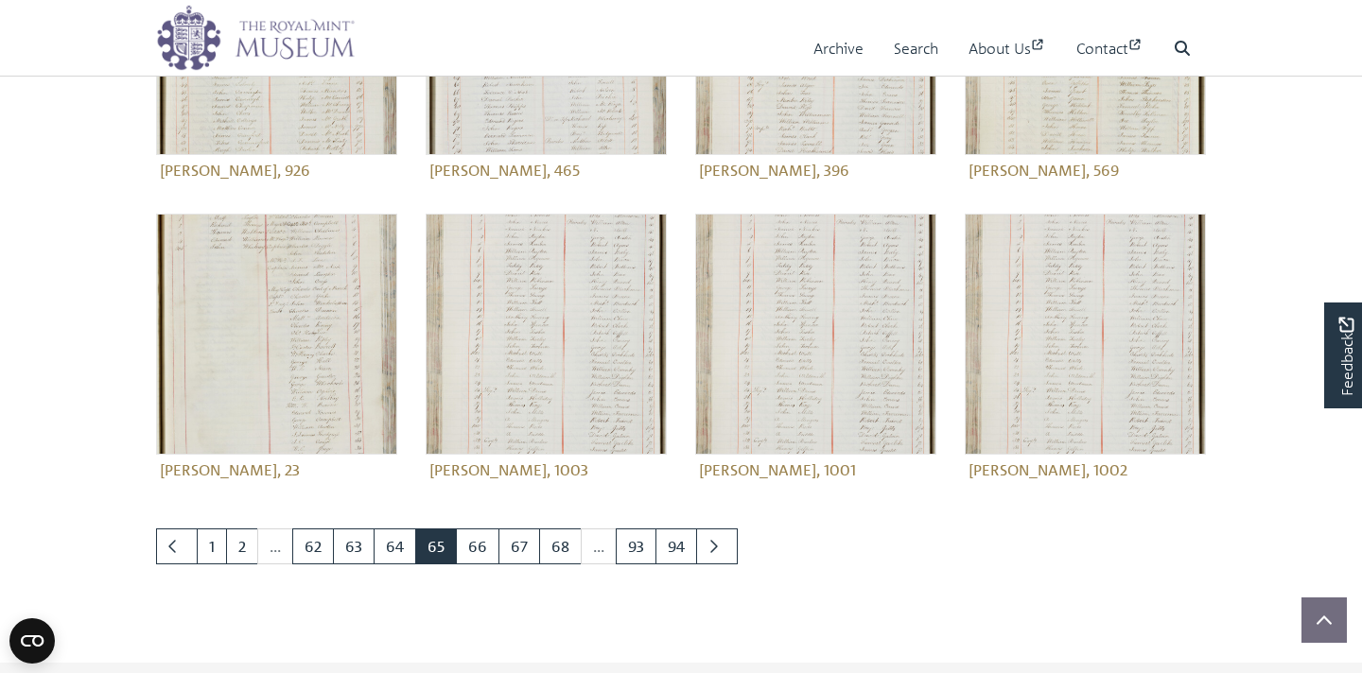
scroll to position [745, 0]
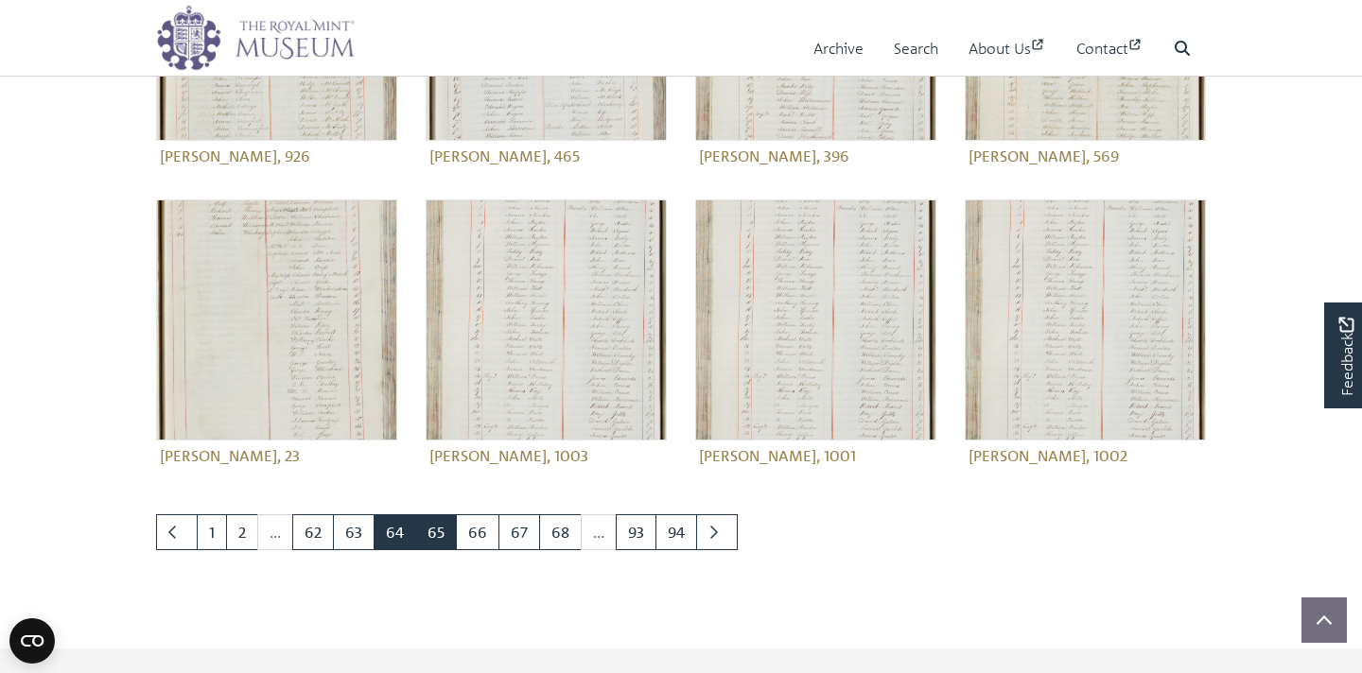
click at [397, 539] on link "64" at bounding box center [395, 533] width 43 height 36
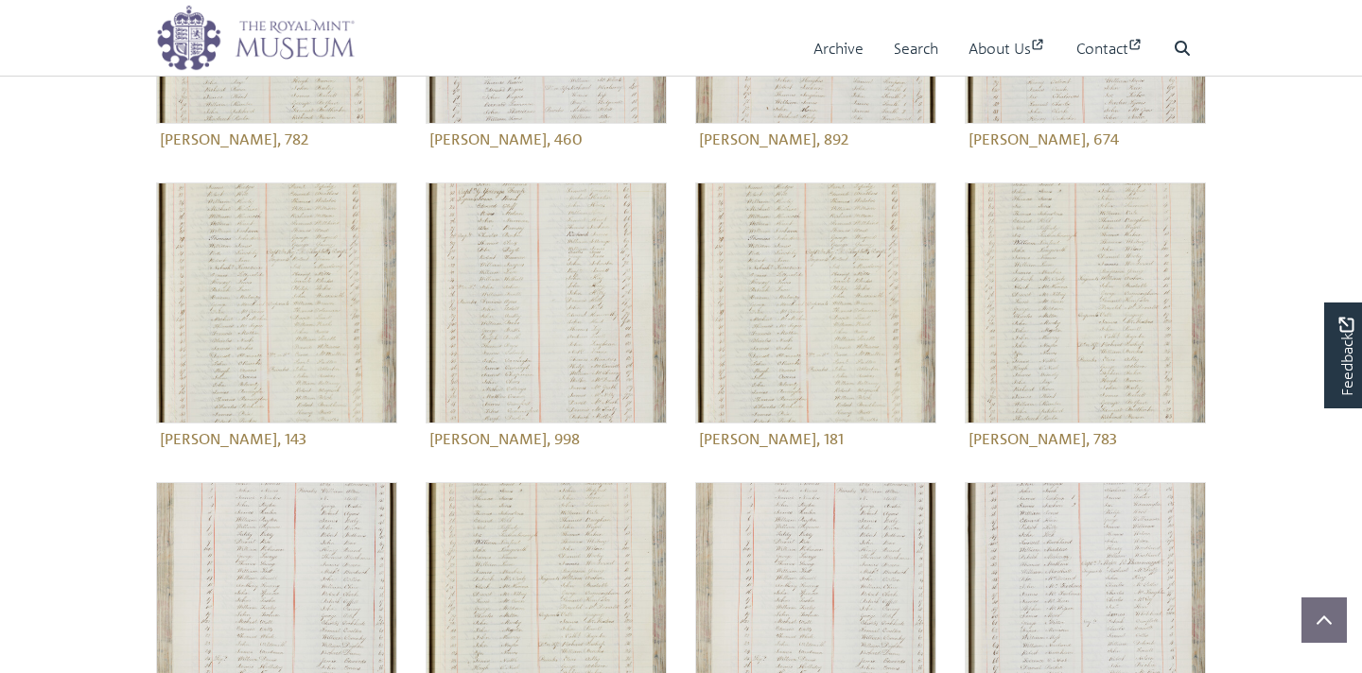
scroll to position [575, 0]
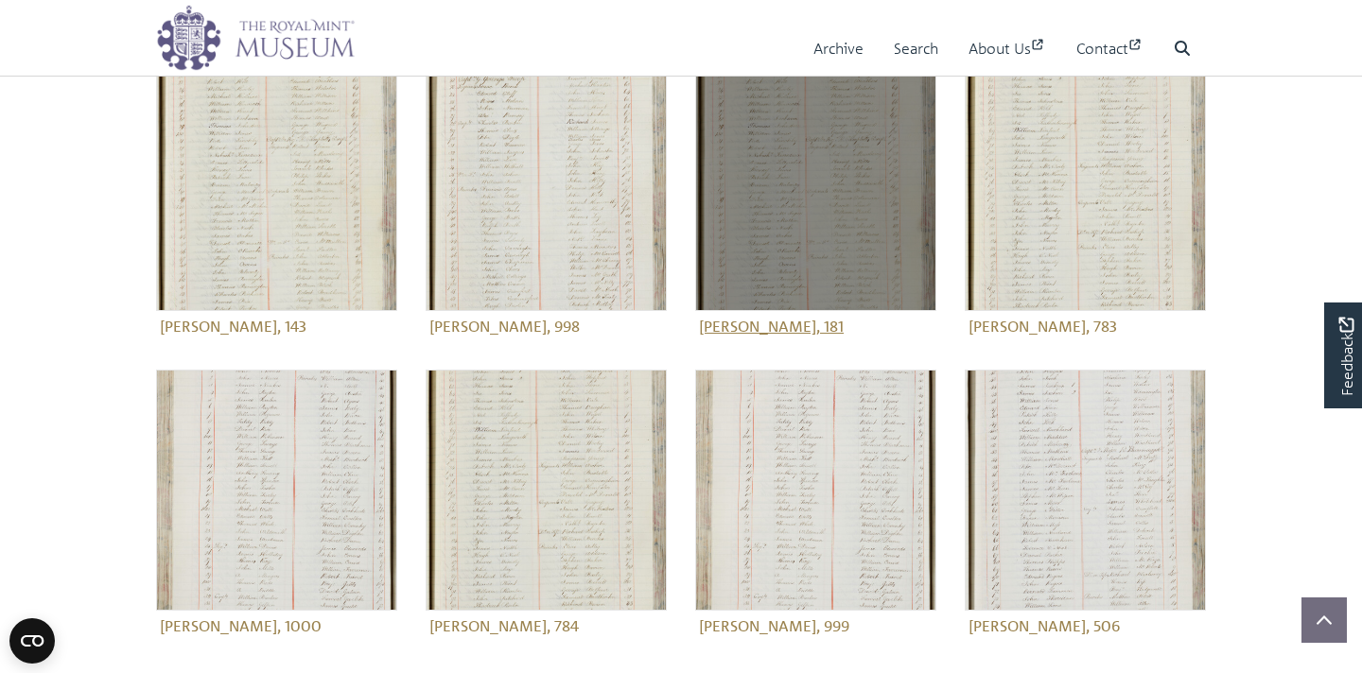
click at [776, 324] on figure "[PERSON_NAME], 181" at bounding box center [815, 205] width 241 height 271
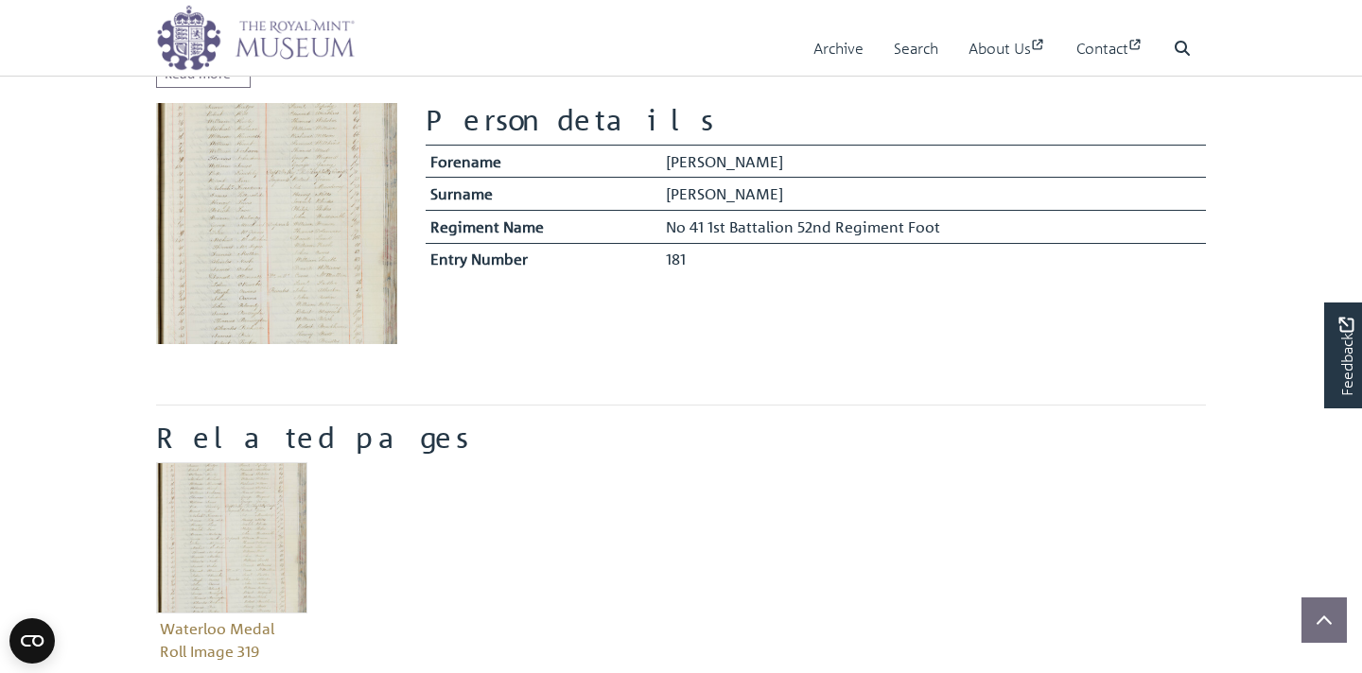
scroll to position [411, 0]
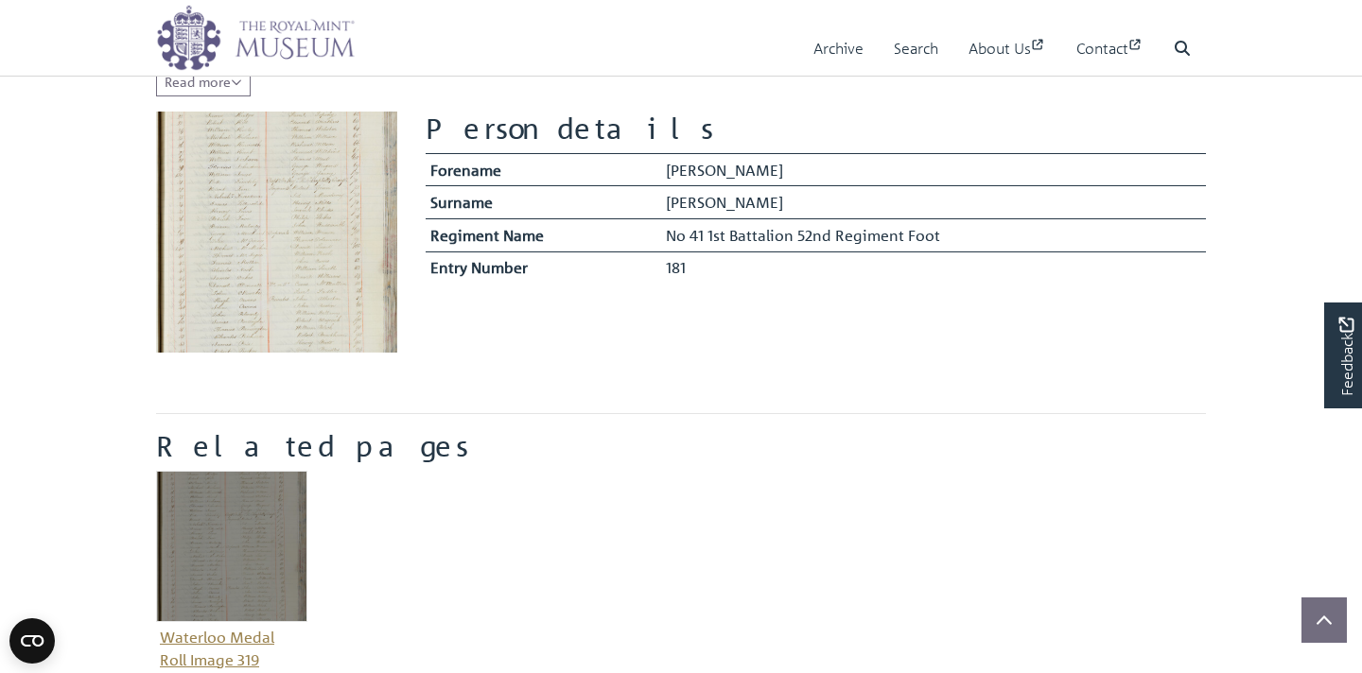
click at [239, 562] on img "Item related to this entity" at bounding box center [231, 546] width 151 height 151
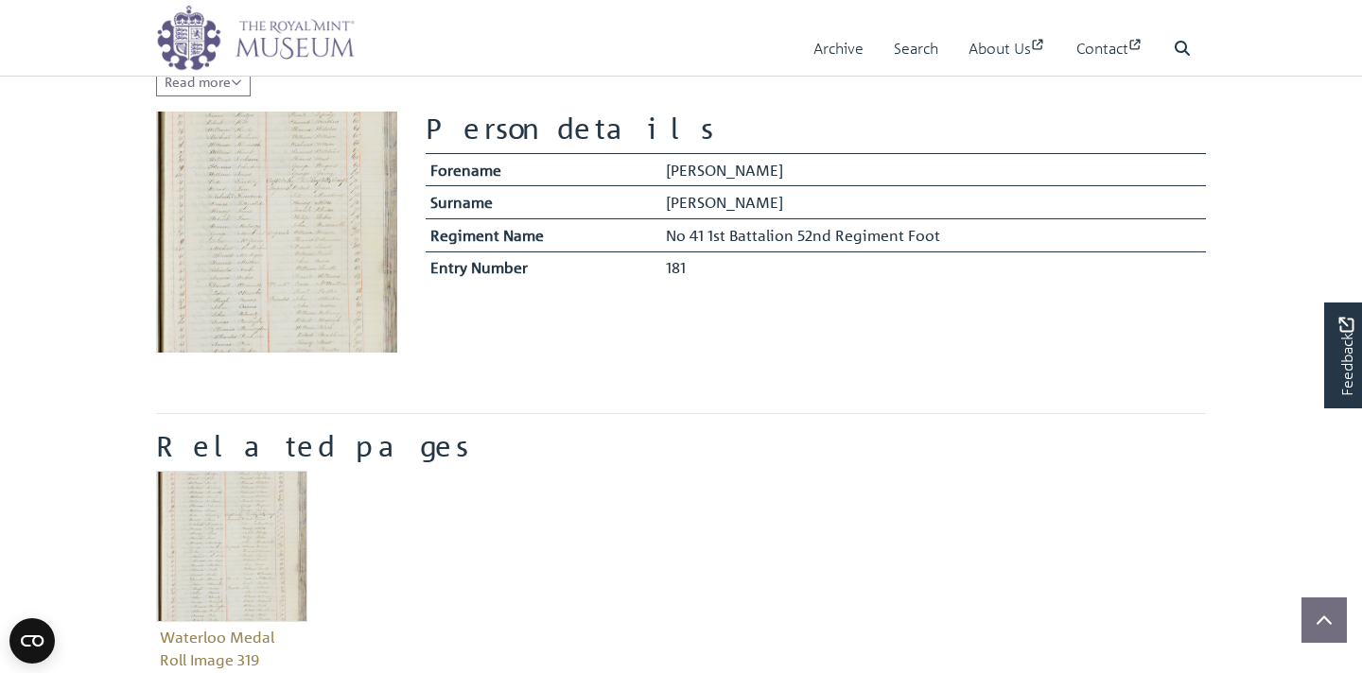
click at [321, 288] on img at bounding box center [276, 232] width 241 height 241
click at [321, 332] on img at bounding box center [276, 232] width 241 height 241
